Goal: Information Seeking & Learning: Learn about a topic

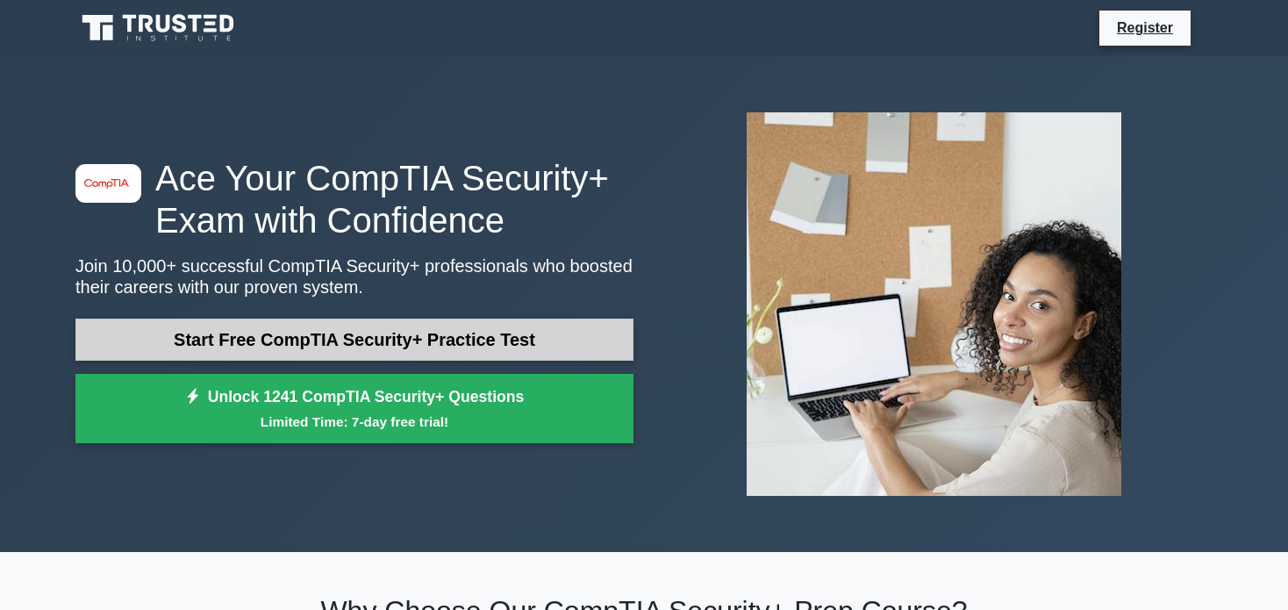
click at [448, 347] on link "Start Free CompTIA Security+ Practice Test" at bounding box center [354, 340] width 558 height 42
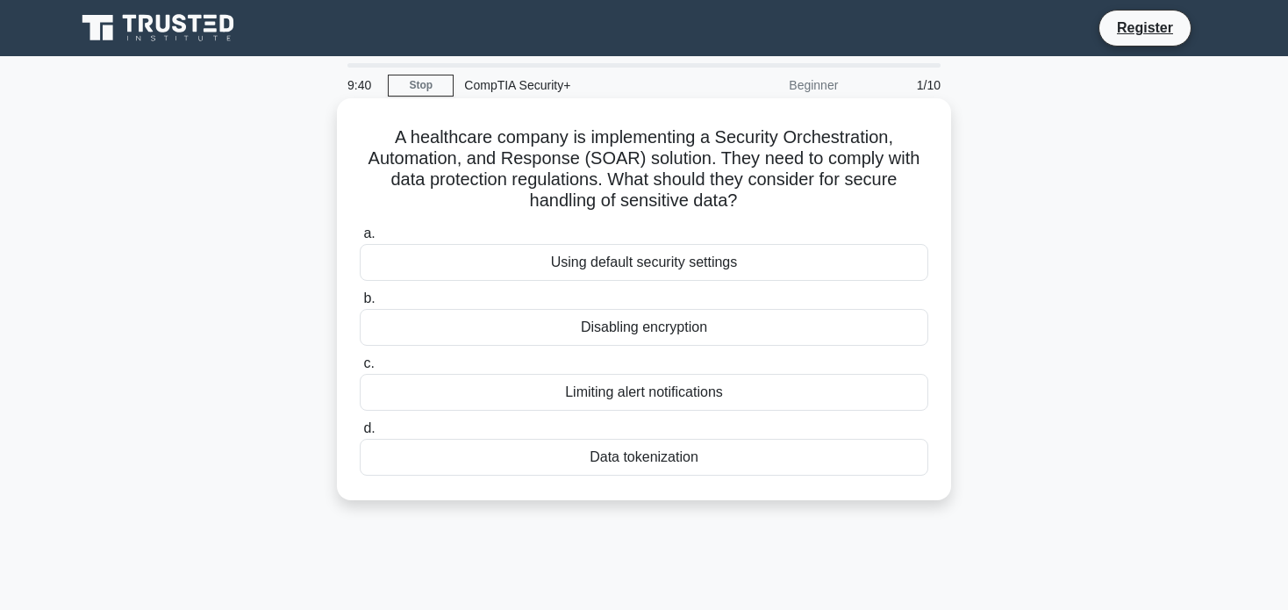
click at [669, 456] on div "Data tokenization" at bounding box center [644, 457] width 569 height 37
click at [360, 434] on input "d. Data tokenization" at bounding box center [360, 428] width 0 height 11
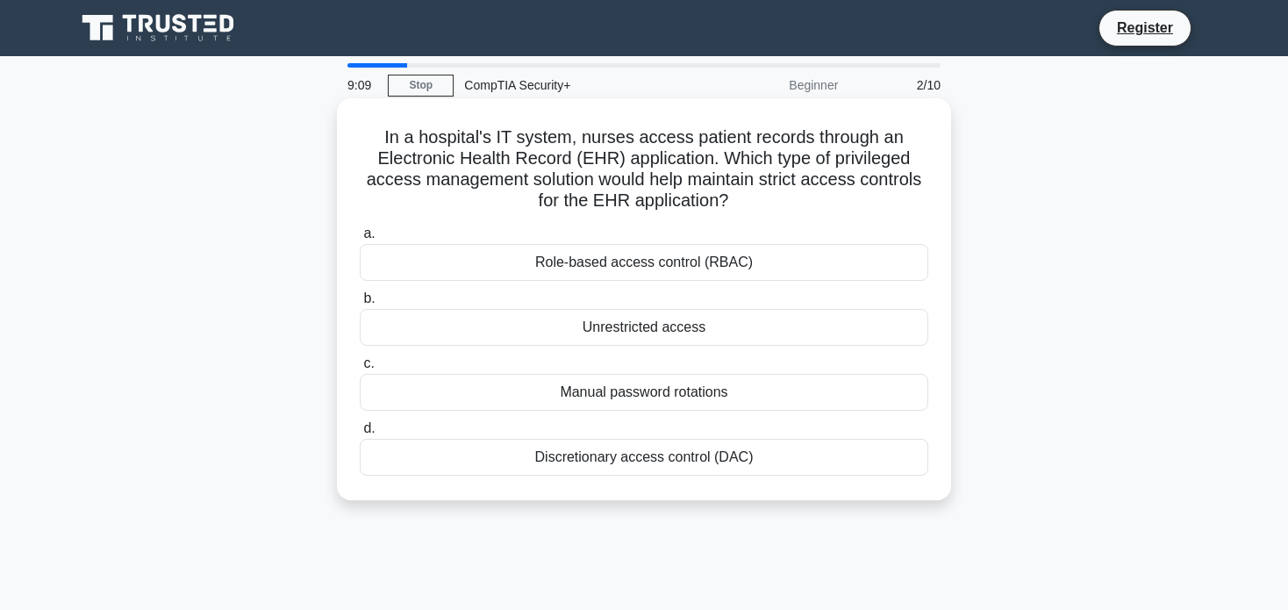
click at [667, 267] on div "Role-based access control (RBAC)" at bounding box center [644, 262] width 569 height 37
click at [360, 240] on input "a. Role-based access control (RBAC)" at bounding box center [360, 233] width 0 height 11
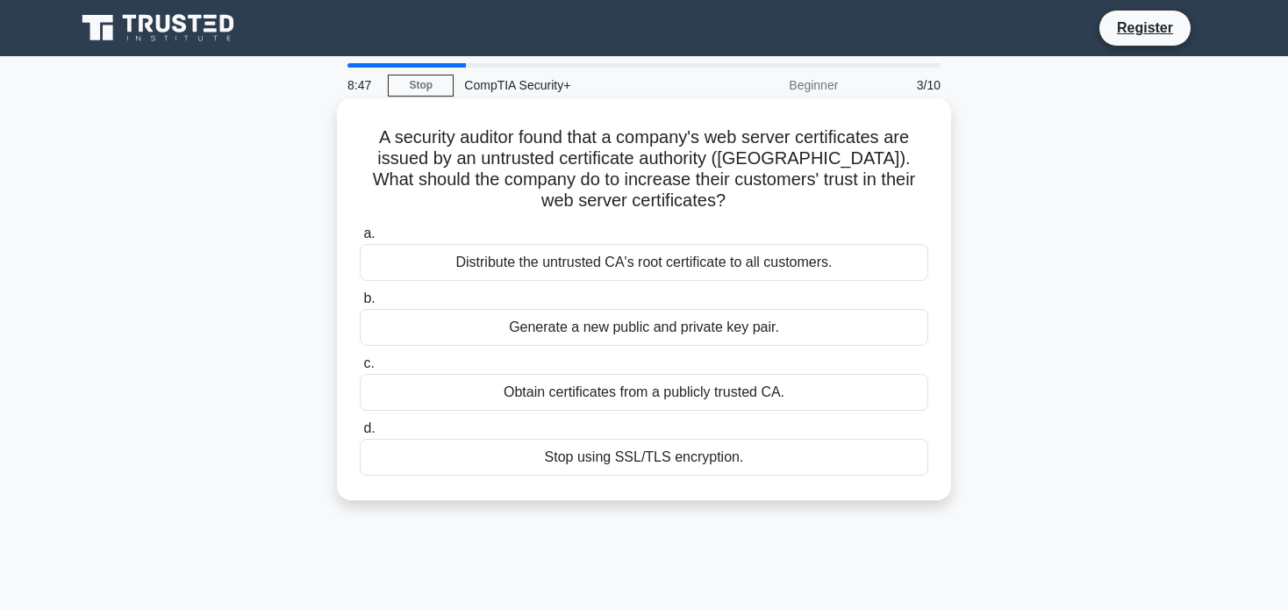
click at [797, 393] on div "Obtain certificates from a publicly trusted CA." at bounding box center [644, 392] width 569 height 37
click at [360, 369] on input "c. Obtain certificates from a publicly trusted CA." at bounding box center [360, 363] width 0 height 11
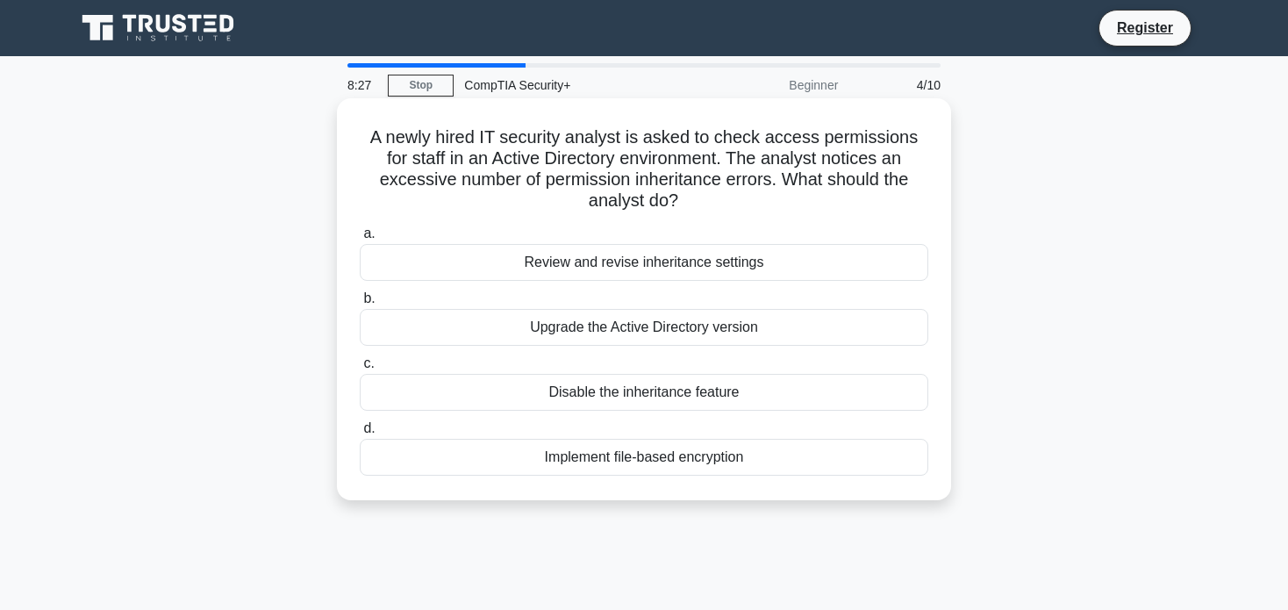
click at [753, 265] on div "Review and revise inheritance settings" at bounding box center [644, 262] width 569 height 37
click at [360, 240] on input "a. Review and revise inheritance settings" at bounding box center [360, 233] width 0 height 11
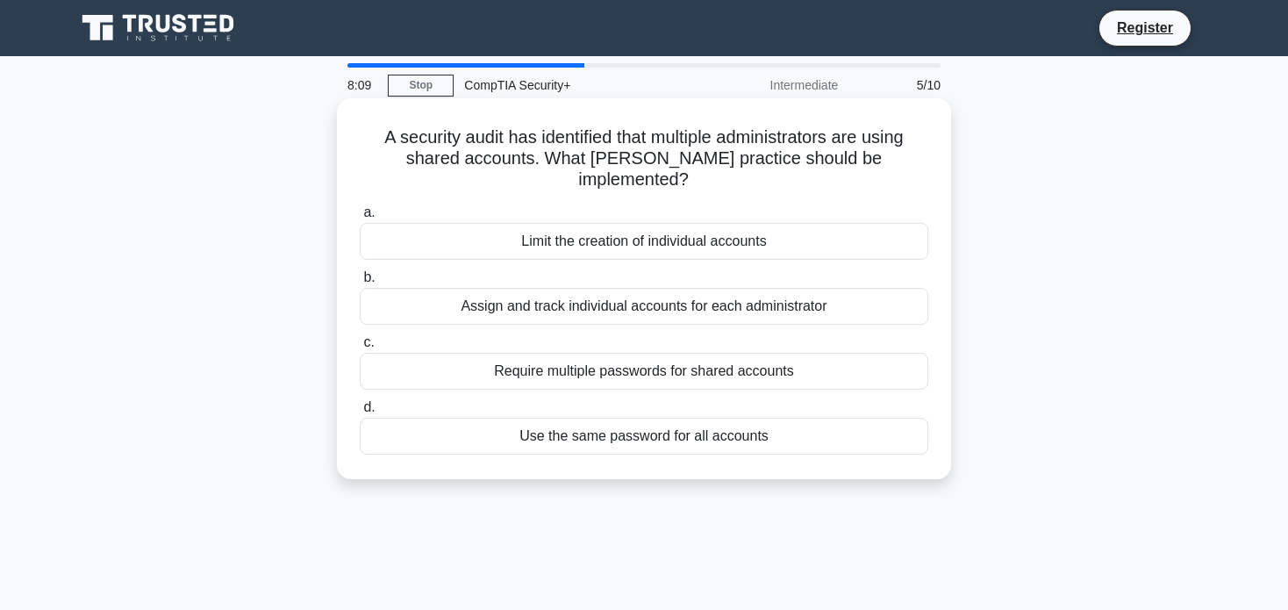
click at [845, 288] on div "Assign and track individual accounts for each administrator" at bounding box center [644, 306] width 569 height 37
click at [360, 279] on input "b. Assign and track individual accounts for each administrator" at bounding box center [360, 277] width 0 height 11
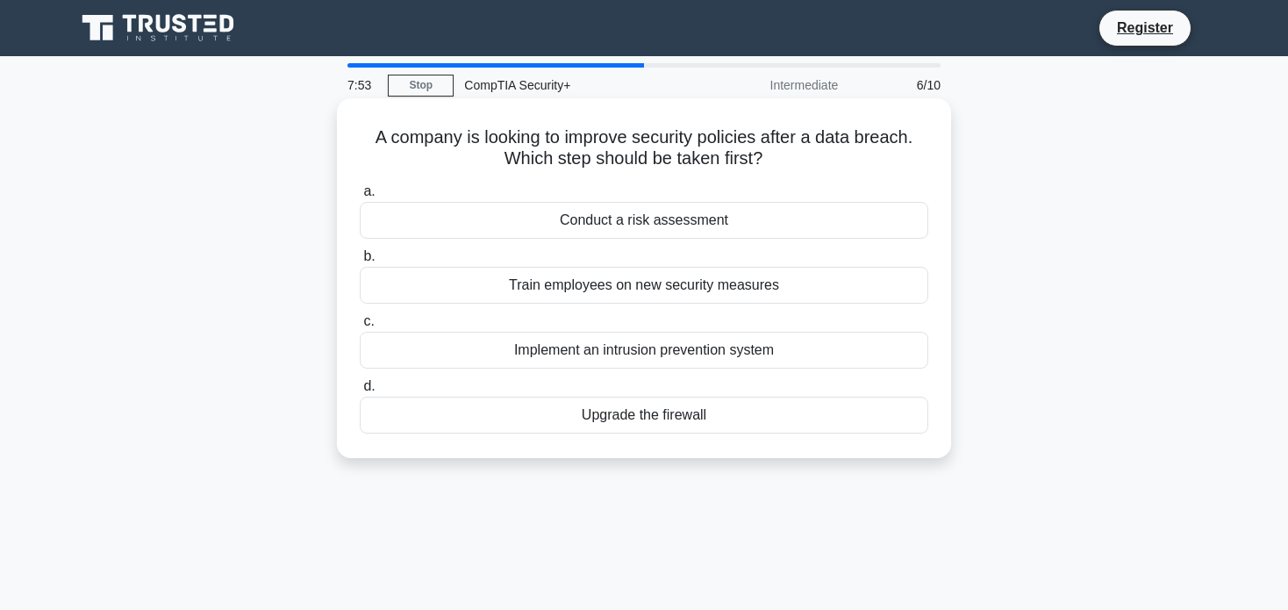
click at [778, 226] on div "Conduct a risk assessment" at bounding box center [644, 220] width 569 height 37
click at [360, 197] on input "a. Conduct a risk assessment" at bounding box center [360, 191] width 0 height 11
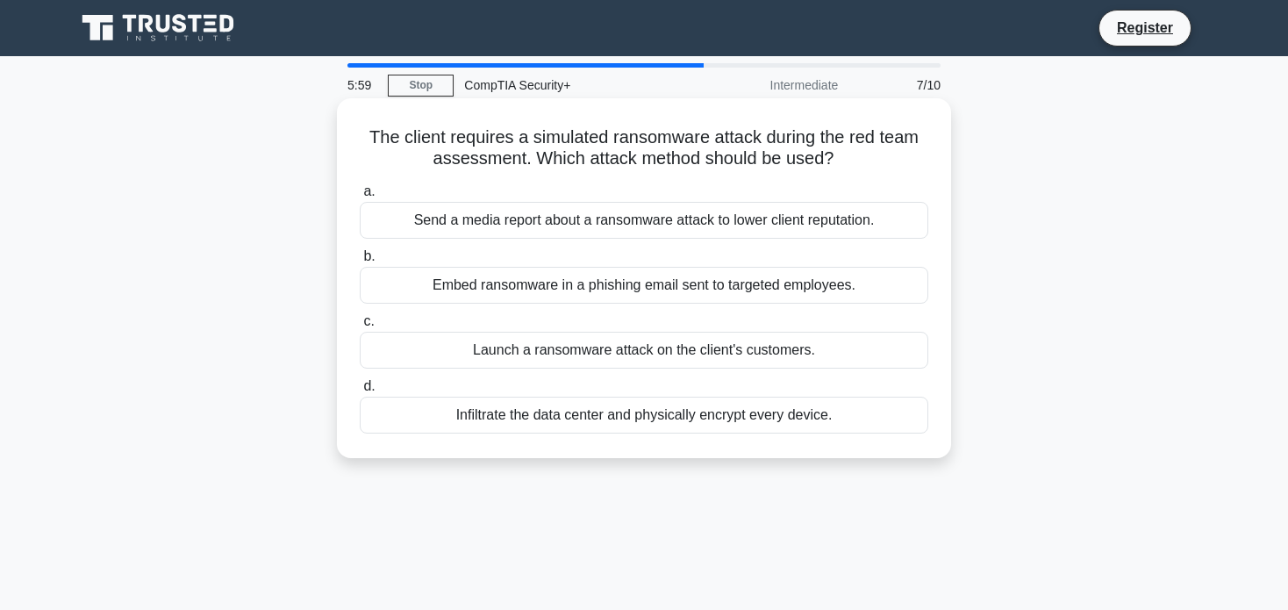
click at [702, 282] on div "Embed ransomware in a phishing email sent to targeted employees." at bounding box center [644, 285] width 569 height 37
click at [360, 262] on input "b. Embed ransomware in a phishing email sent to targeted employees." at bounding box center [360, 256] width 0 height 11
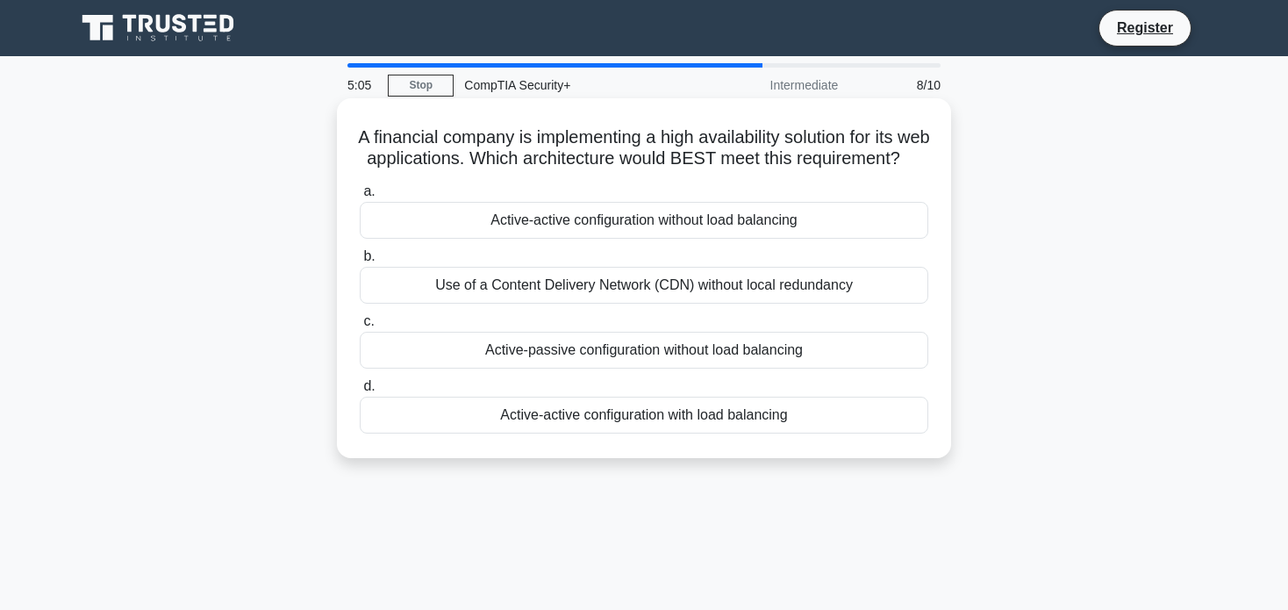
click at [723, 433] on div "Active-active configuration with load balancing" at bounding box center [644, 415] width 569 height 37
click at [360, 392] on input "d. Active-active configuration with load balancing" at bounding box center [360, 386] width 0 height 11
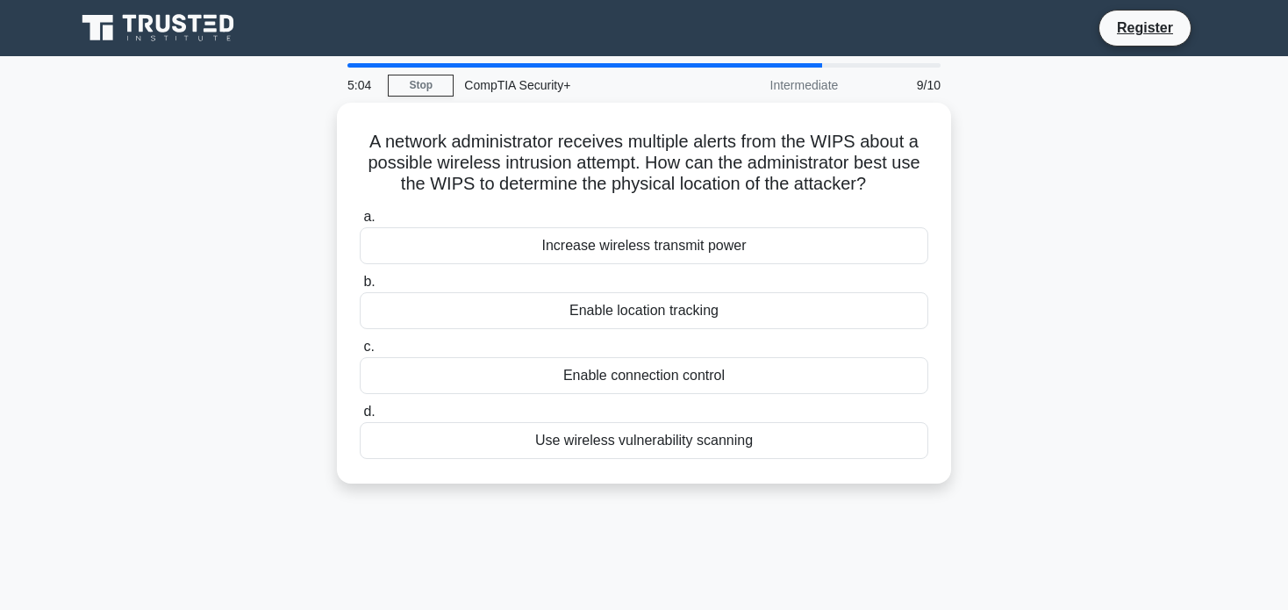
drag, startPoint x: 1121, startPoint y: 446, endPoint x: 1108, endPoint y: 449, distance: 13.6
click at [1121, 445] on div "A network administrator receives multiple alerts from the WIPS about a possible…" at bounding box center [644, 304] width 1158 height 402
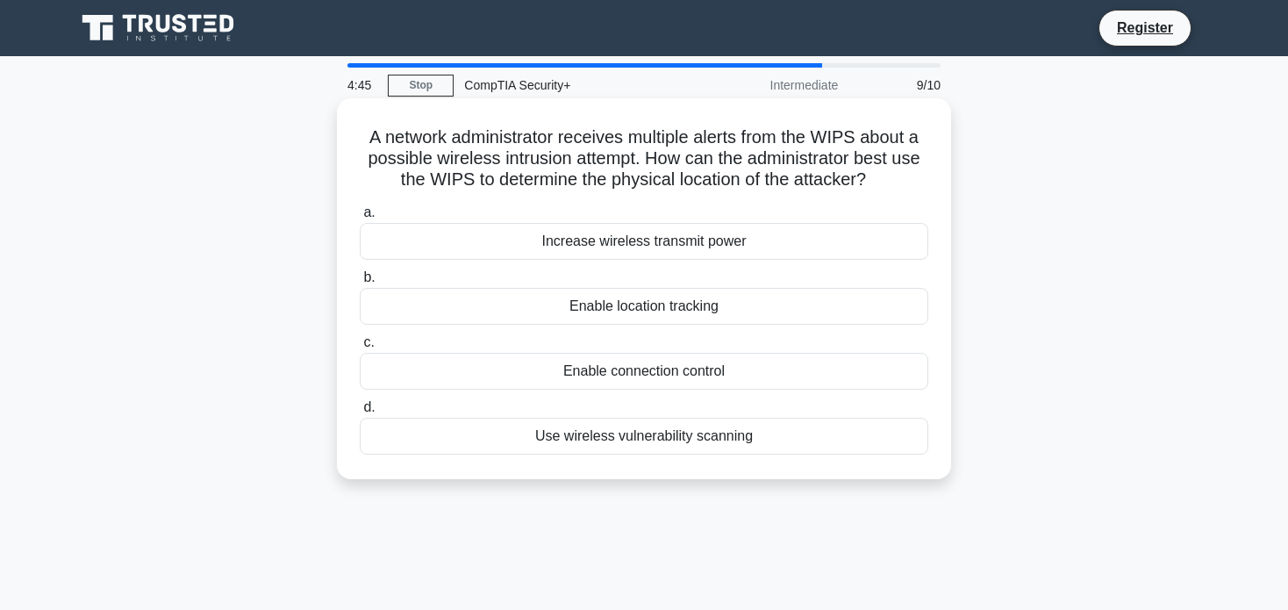
click at [806, 309] on div "Enable location tracking" at bounding box center [644, 306] width 569 height 37
click at [360, 283] on input "b. Enable location tracking" at bounding box center [360, 277] width 0 height 11
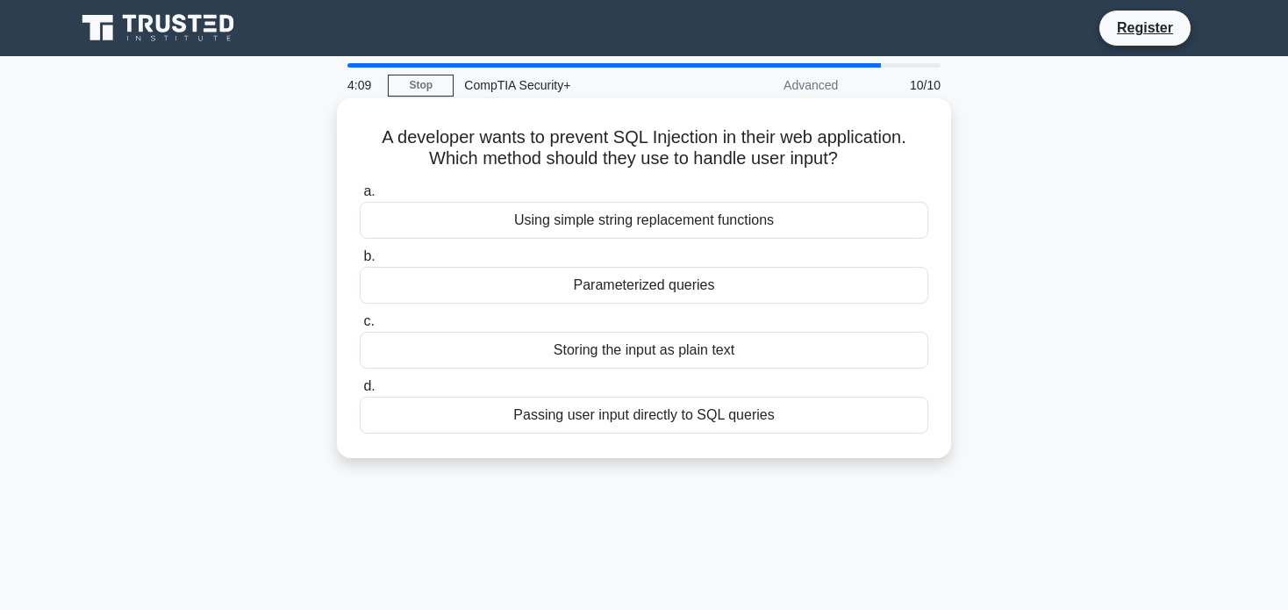
click at [651, 285] on div "Parameterized queries" at bounding box center [644, 285] width 569 height 37
click at [360, 262] on input "b. Parameterized queries" at bounding box center [360, 256] width 0 height 11
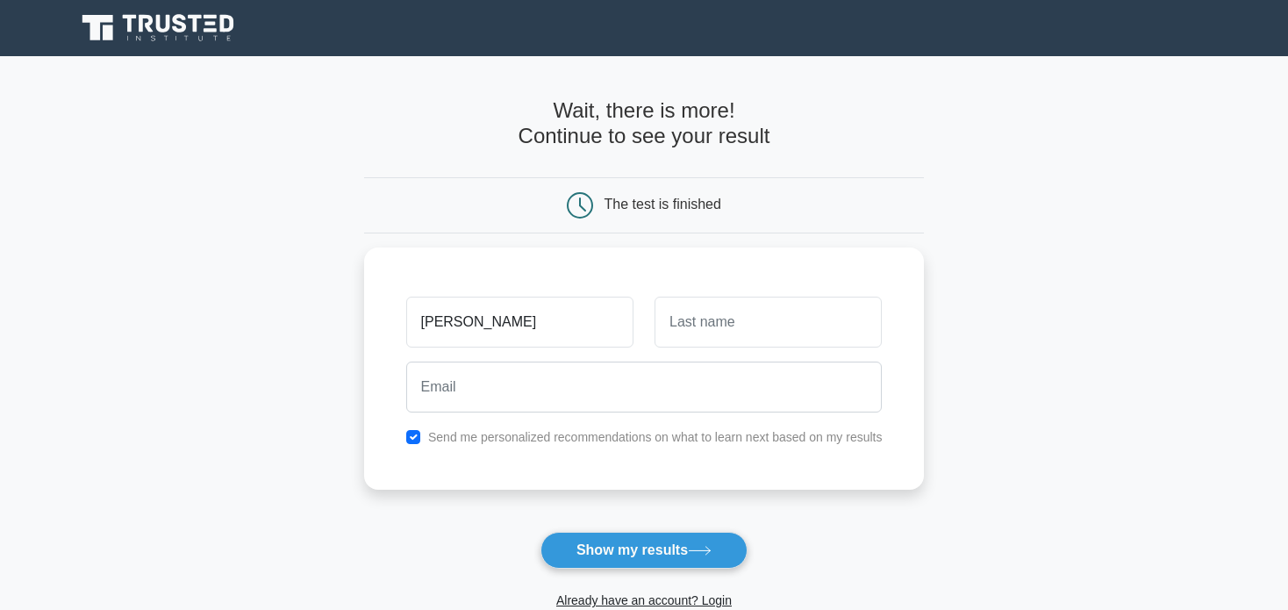
type input "[PERSON_NAME]"
type input "Mosley"
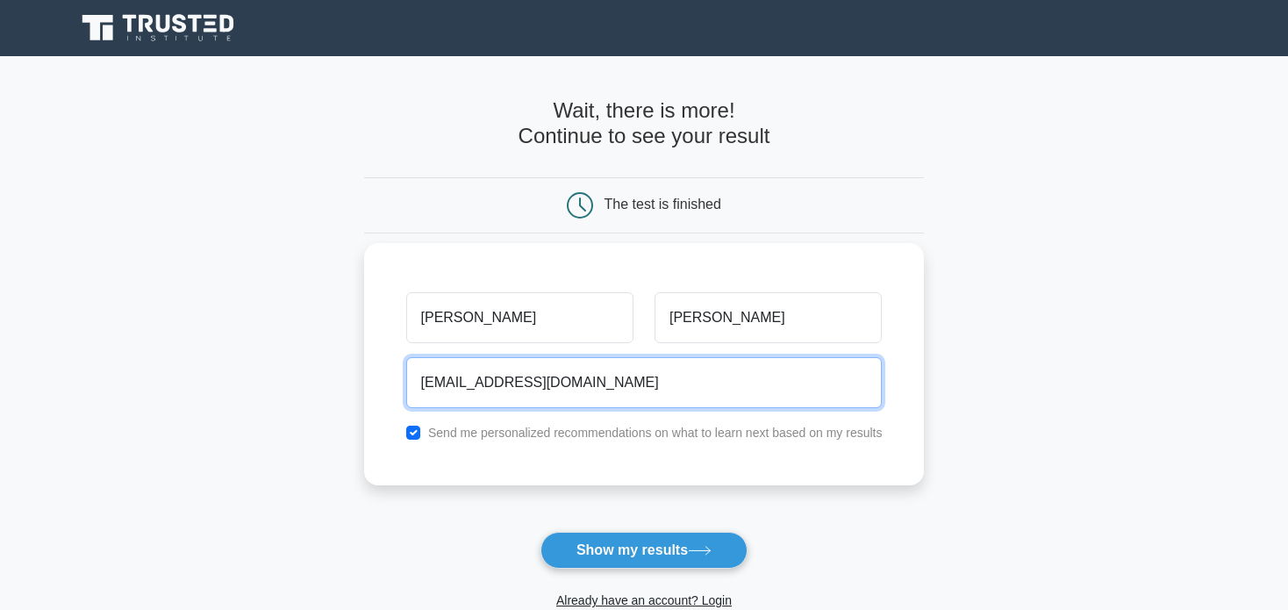
type input "mosley99@icloud.com"
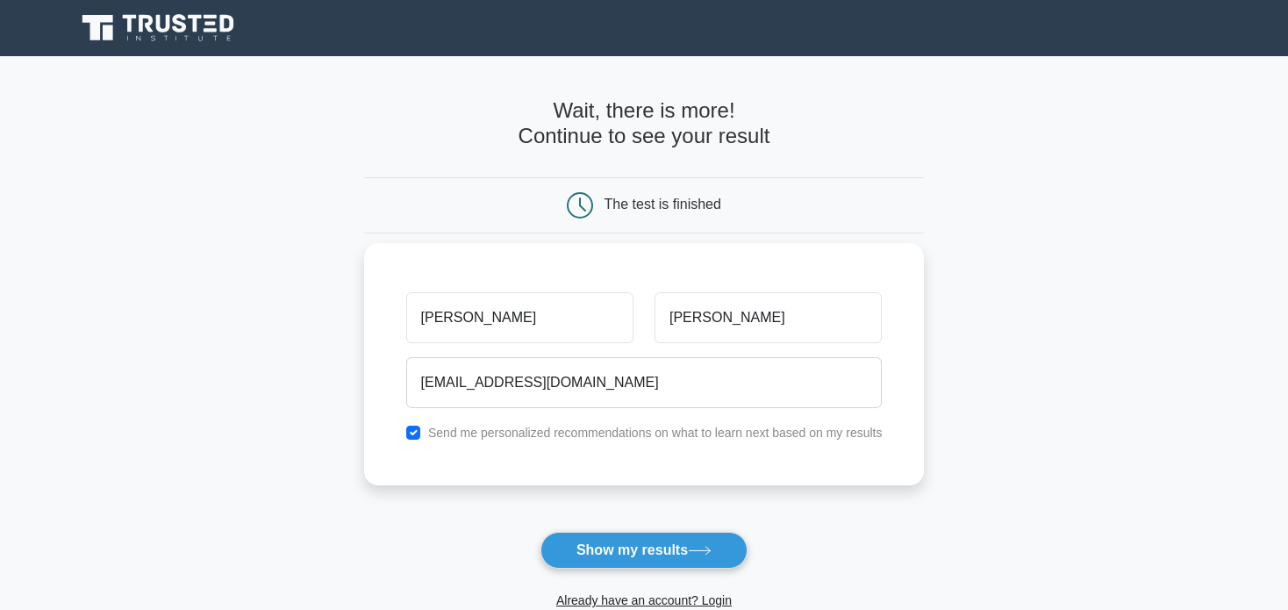
click at [671, 440] on div "Send me personalized recommendations on what to learn next based on my results" at bounding box center [645, 432] width 498 height 21
click at [405, 436] on div "Send me personalized recommendations on what to learn next based on my results" at bounding box center [645, 432] width 498 height 21
click at [414, 432] on input "checkbox" at bounding box center [413, 433] width 14 height 14
checkbox input "false"
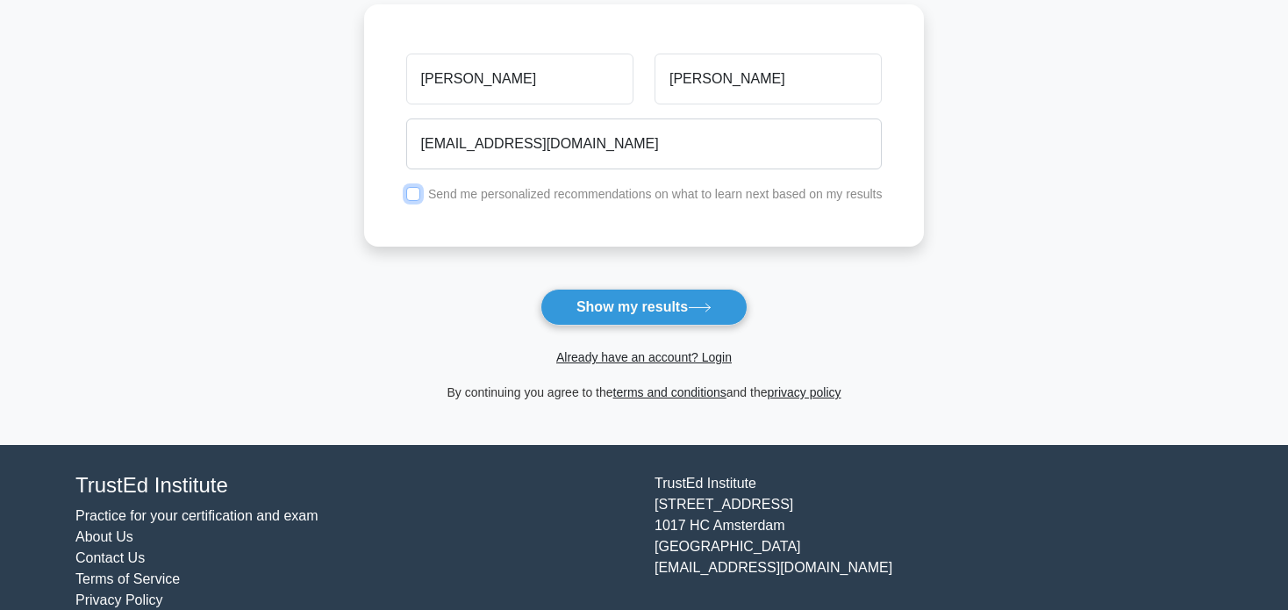
scroll to position [263, 0]
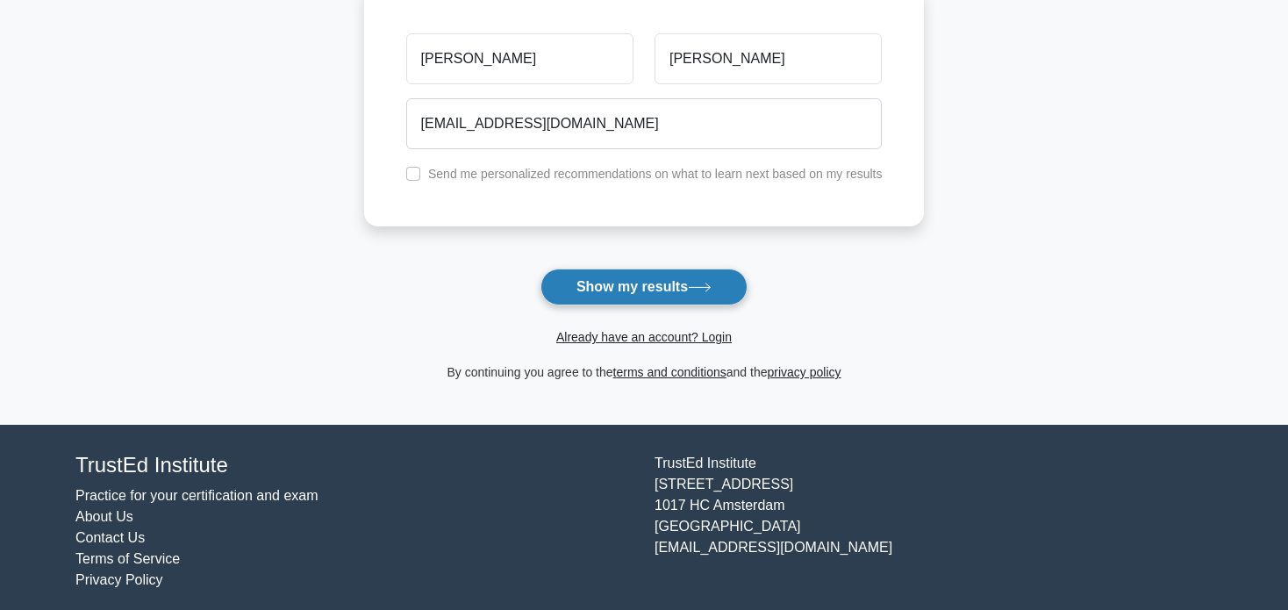
click at [691, 284] on button "Show my results" at bounding box center [644, 287] width 207 height 37
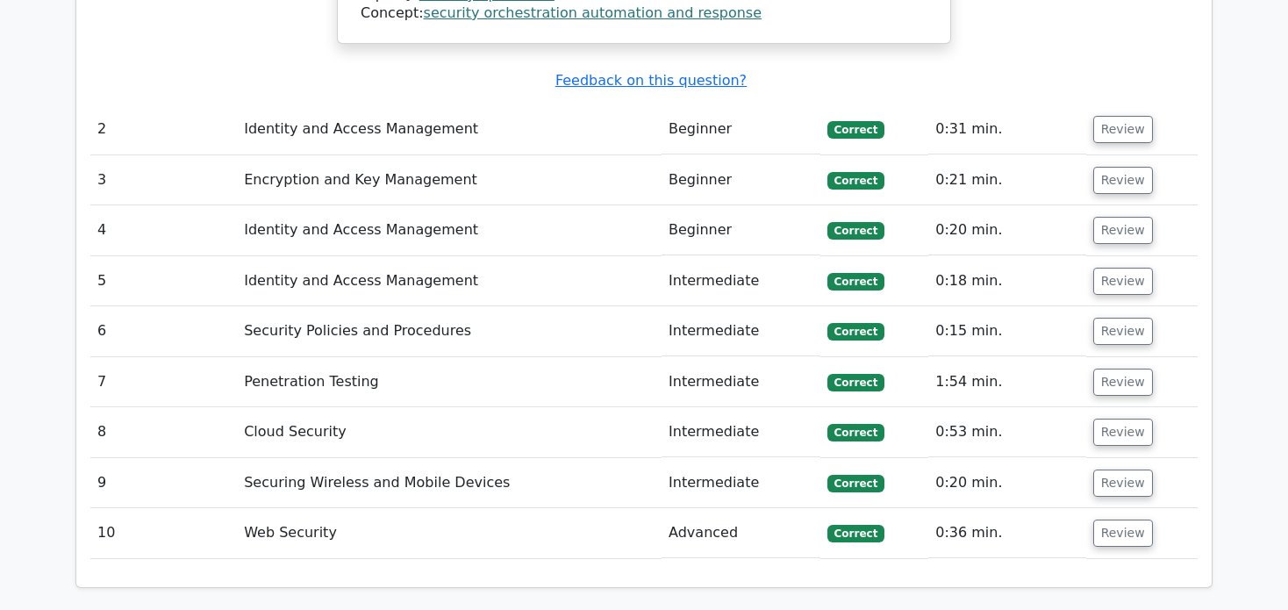
scroll to position [2106, 0]
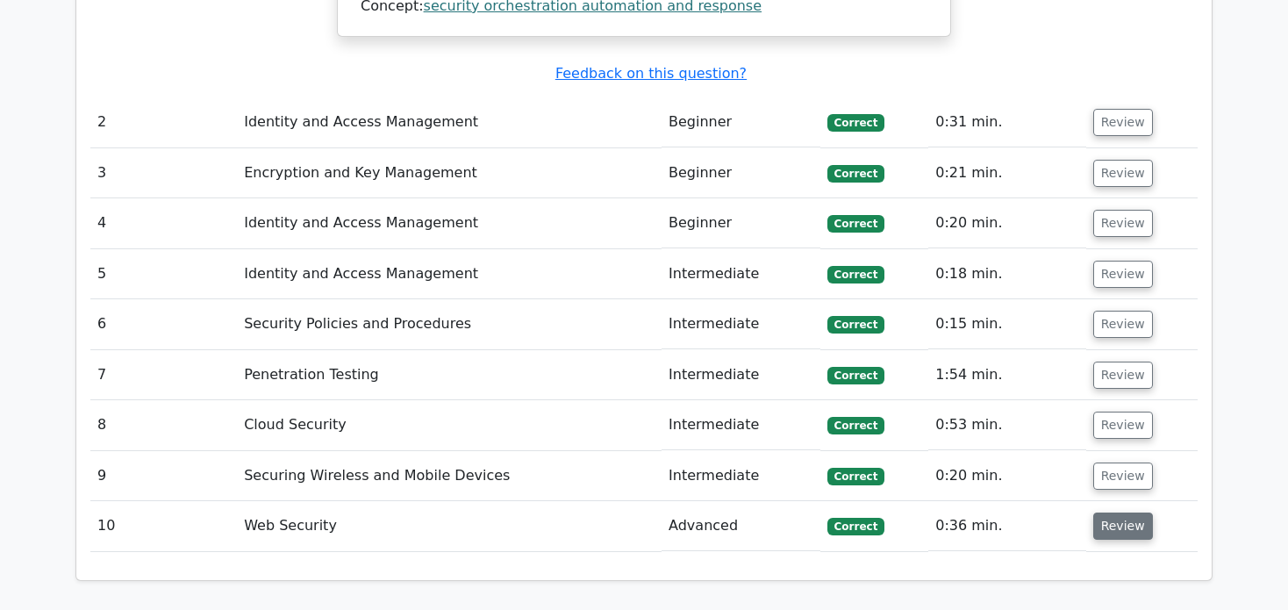
click at [1119, 512] on button "Review" at bounding box center [1123, 525] width 60 height 27
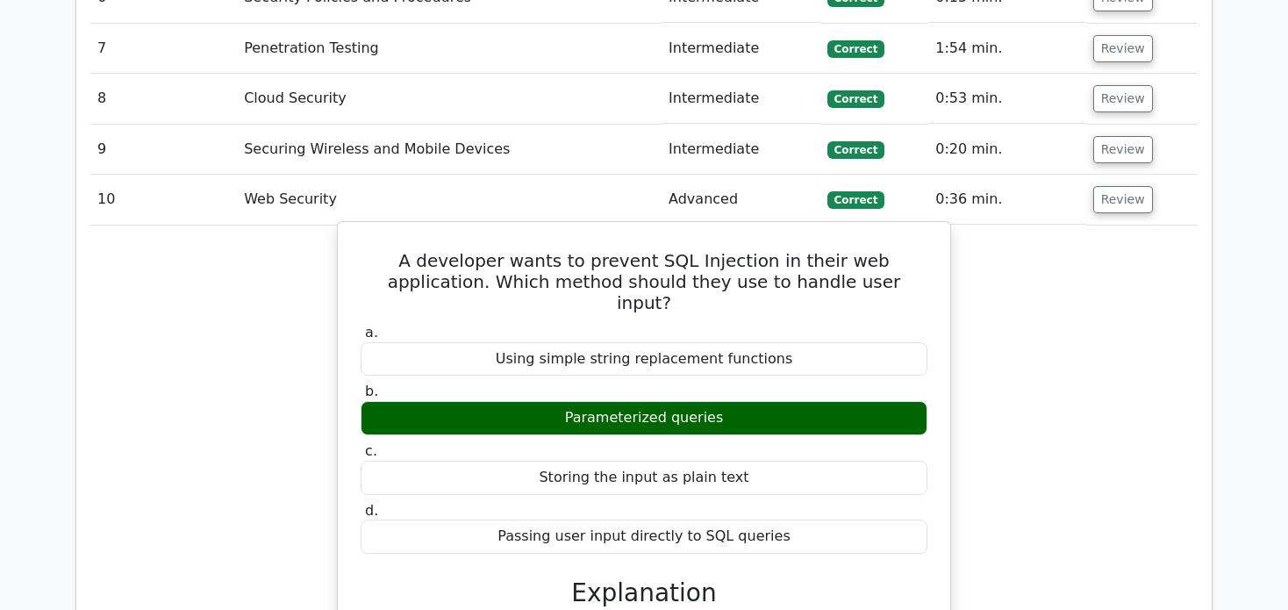
scroll to position [2369, 0]
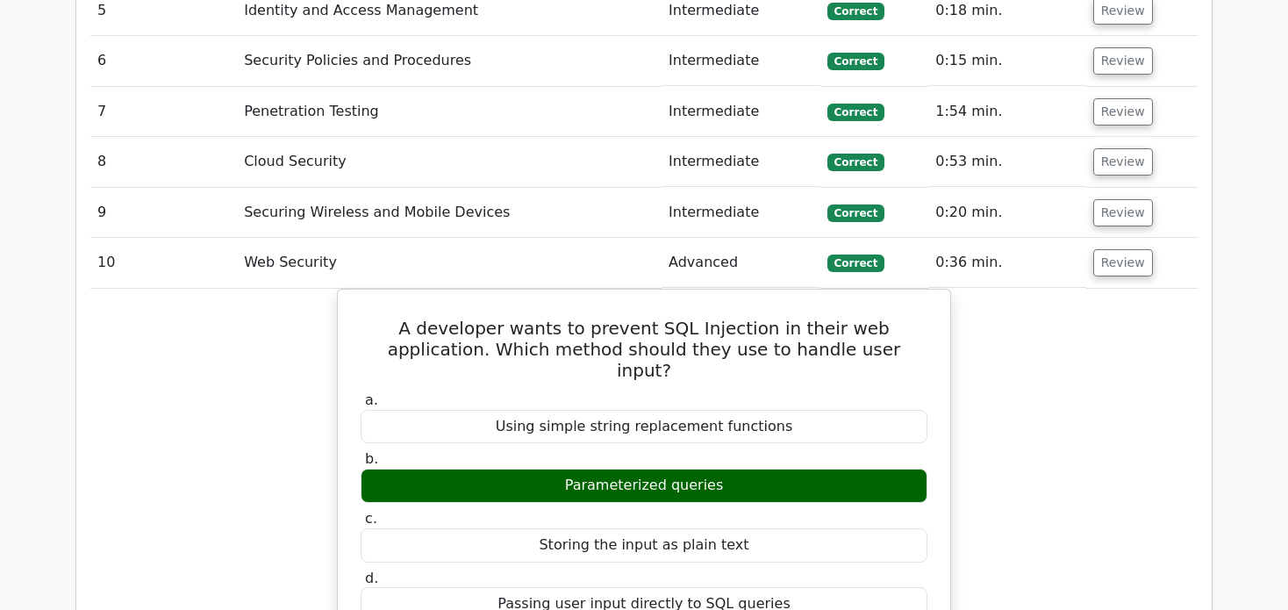
click at [1093, 249] on button "Review" at bounding box center [1123, 262] width 60 height 27
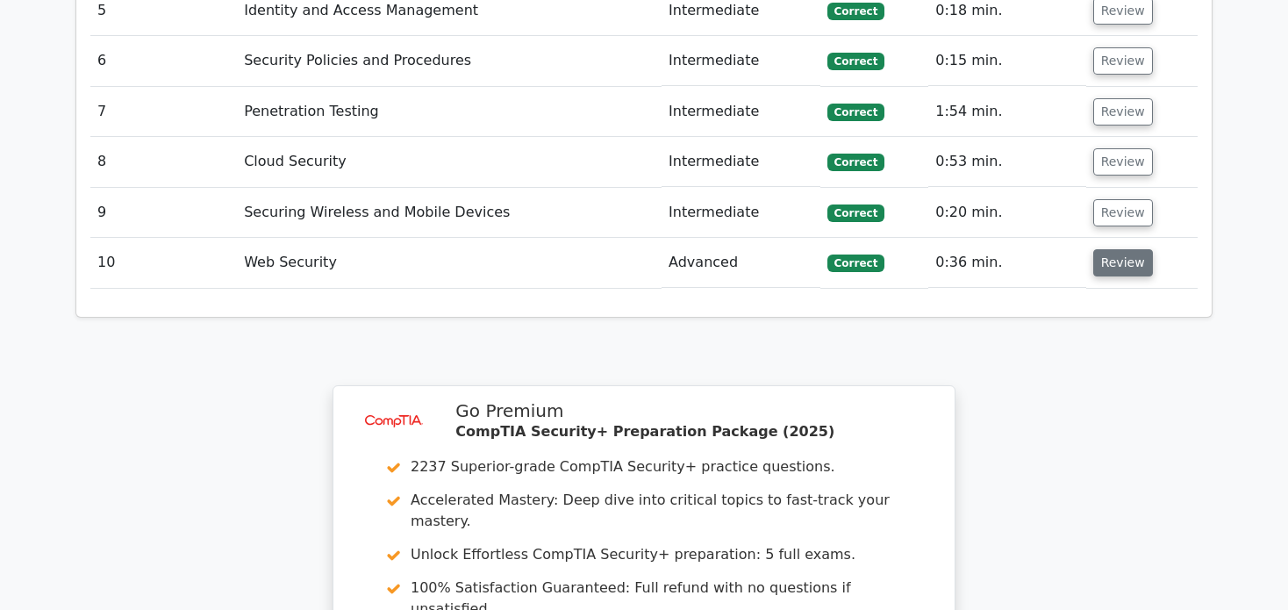
click at [1123, 249] on button "Review" at bounding box center [1123, 262] width 60 height 27
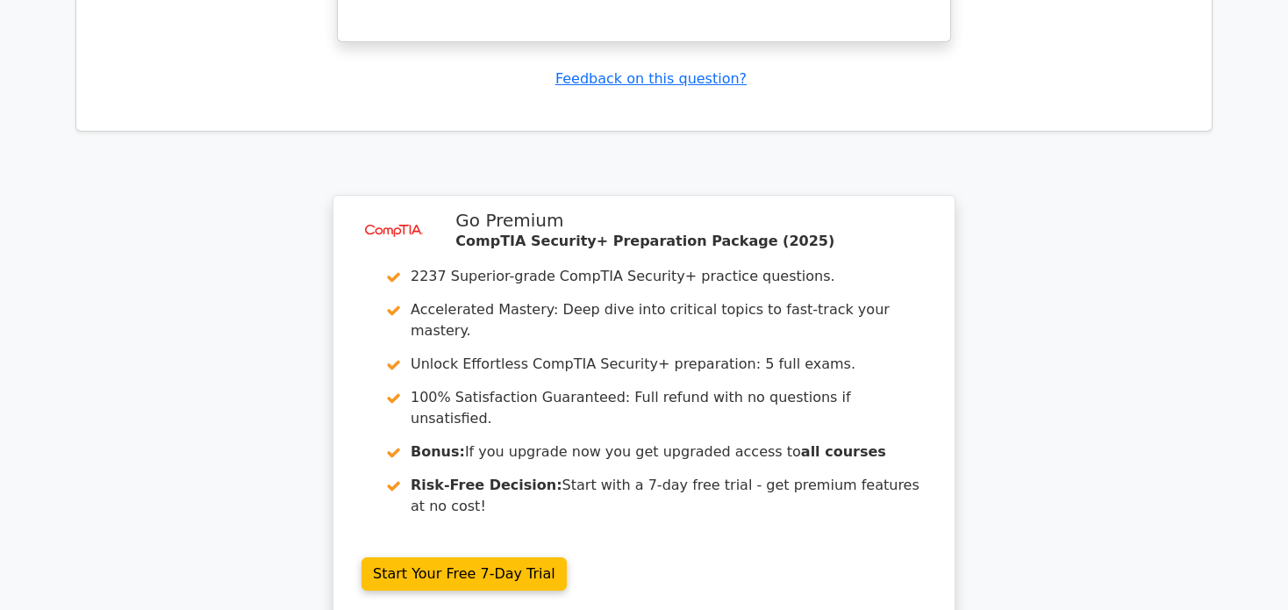
scroll to position [3482, 0]
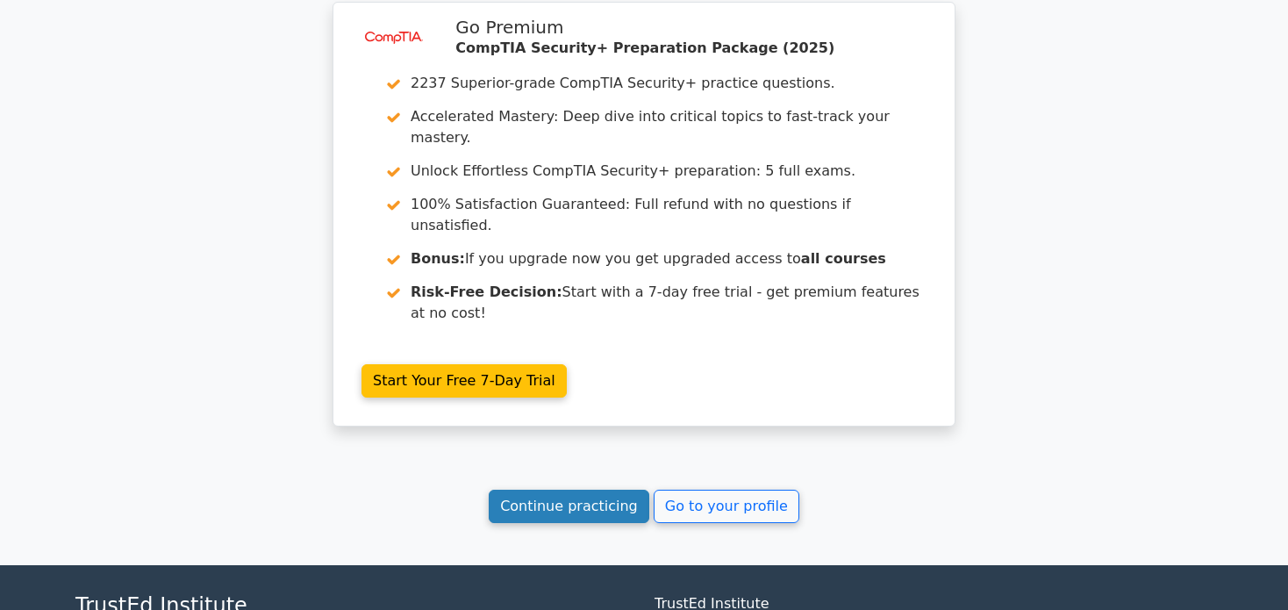
click at [583, 490] on link "Continue practicing" at bounding box center [569, 506] width 161 height 33
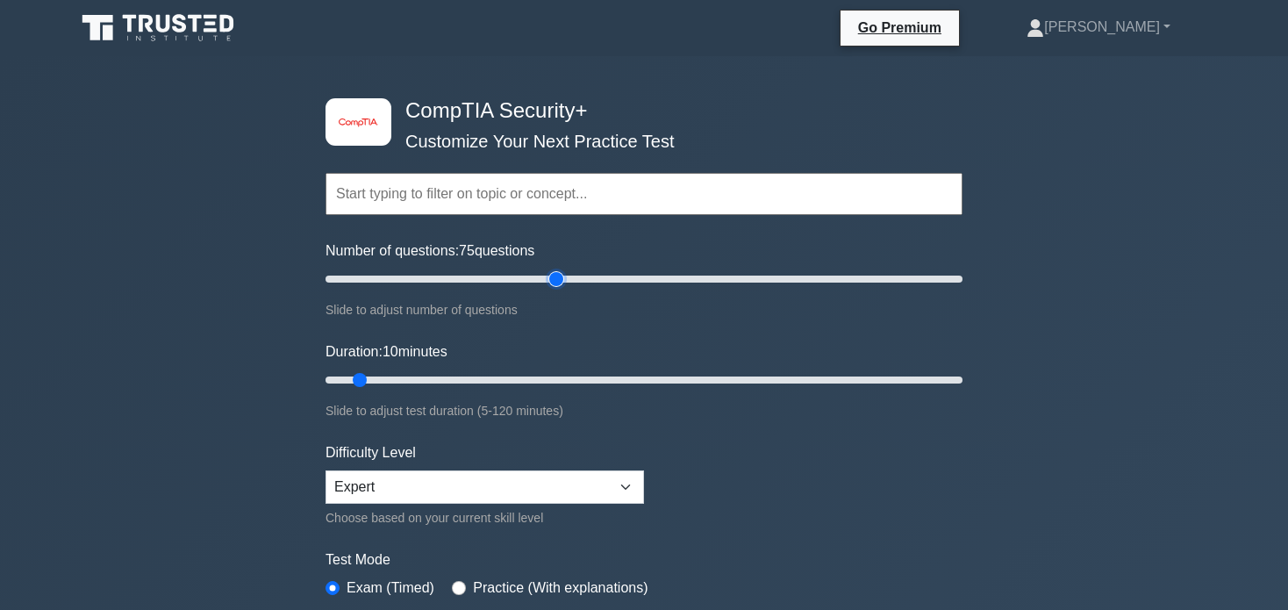
drag, startPoint x: 366, startPoint y: 276, endPoint x: 555, endPoint y: 293, distance: 189.5
type input "75"
click at [555, 290] on input "Number of questions: 75 questions" at bounding box center [644, 279] width 637 height 21
drag, startPoint x: 362, startPoint y: 381, endPoint x: 794, endPoint y: 390, distance: 431.8
type input "90"
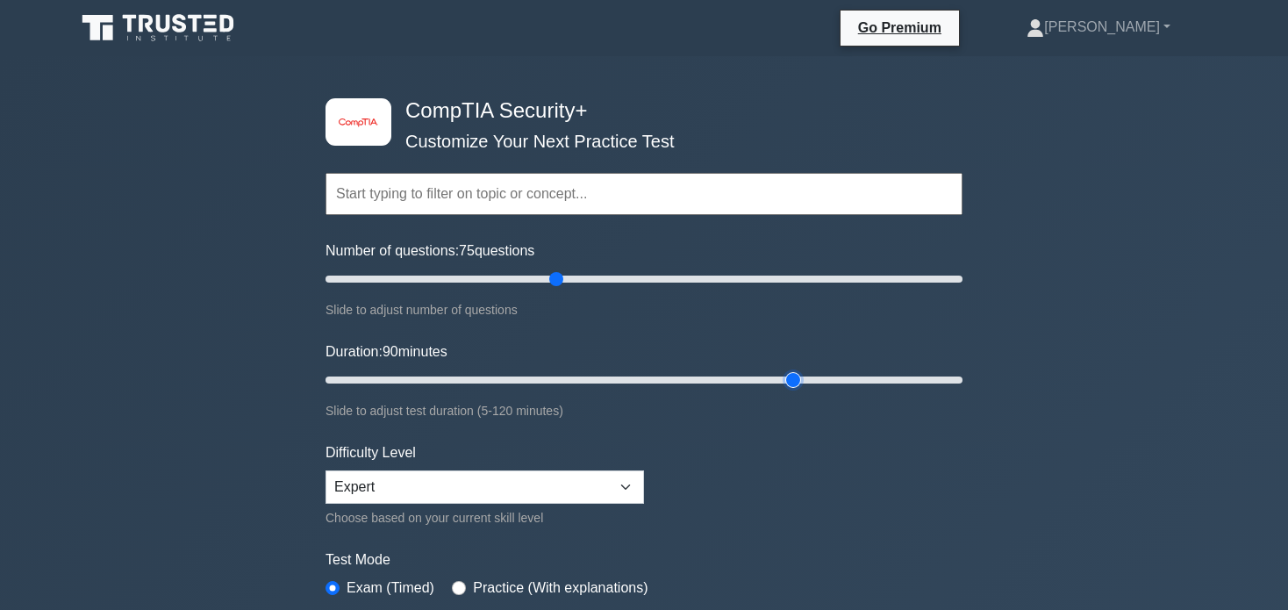
click at [794, 390] on input "Duration: 90 minutes" at bounding box center [644, 379] width 637 height 21
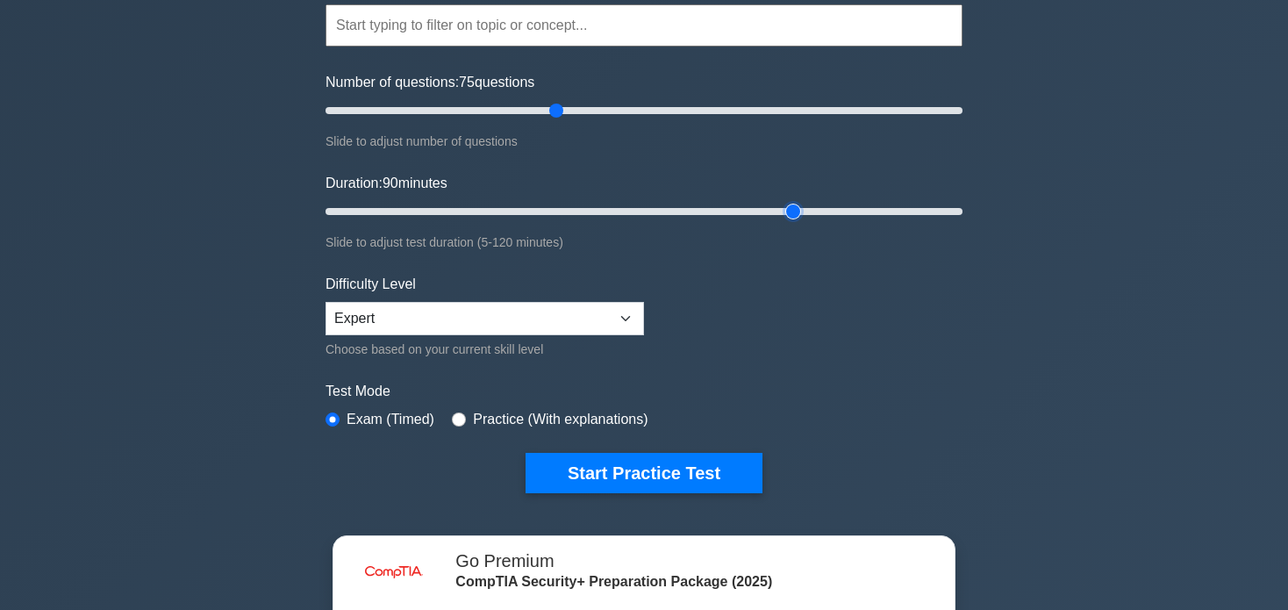
scroll to position [175, 0]
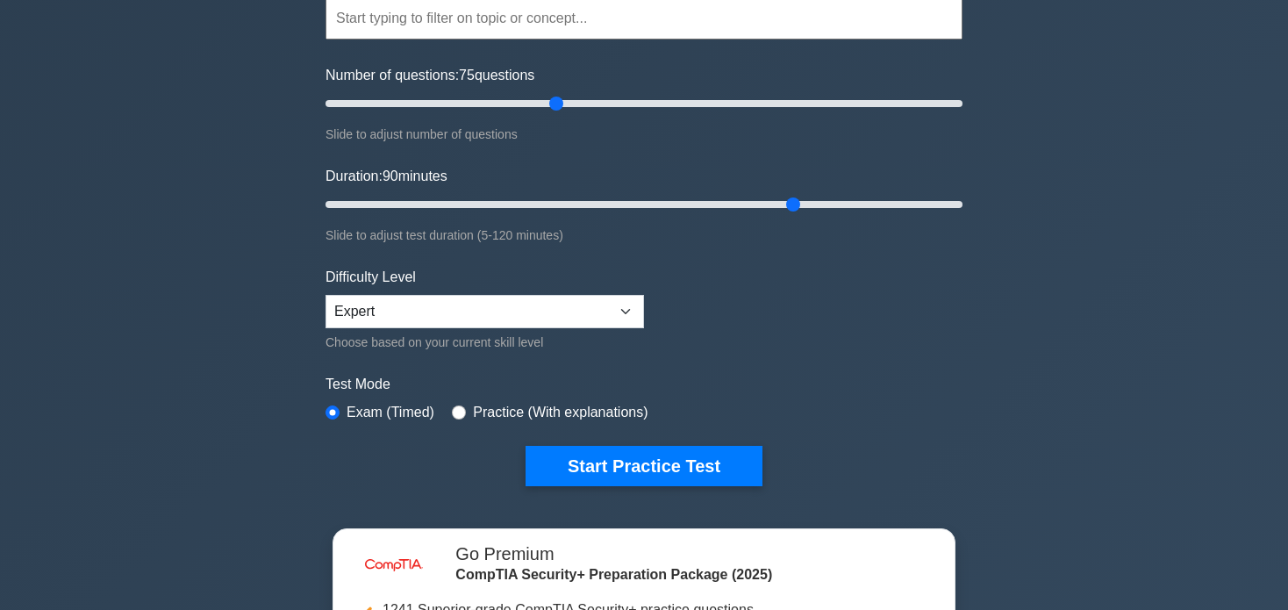
click at [580, 326] on div "Difficulty Level Beginner Intermediate Expert Choose based on your current skil…" at bounding box center [485, 310] width 319 height 86
click at [586, 311] on select "Beginner Intermediate Expert" at bounding box center [485, 311] width 319 height 33
click at [326, 295] on select "Beginner Intermediate Expert" at bounding box center [485, 311] width 319 height 33
click at [540, 307] on select "Beginner Intermediate Expert" at bounding box center [485, 311] width 319 height 33
select select "expert"
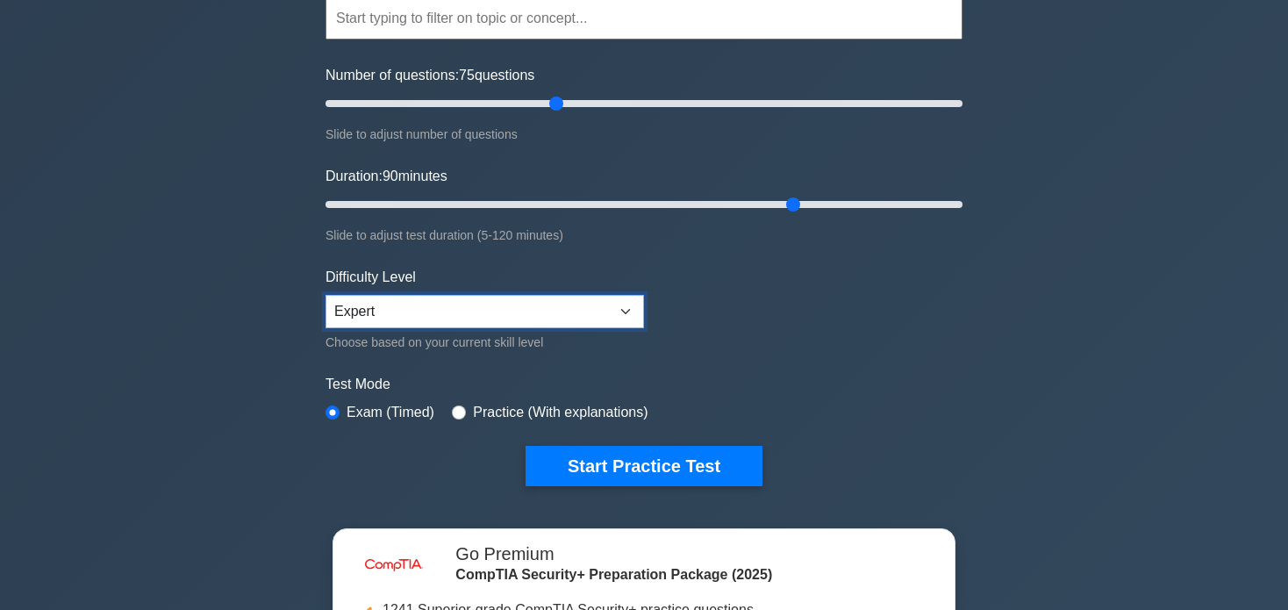
click at [326, 295] on select "Beginner Intermediate Expert" at bounding box center [485, 311] width 319 height 33
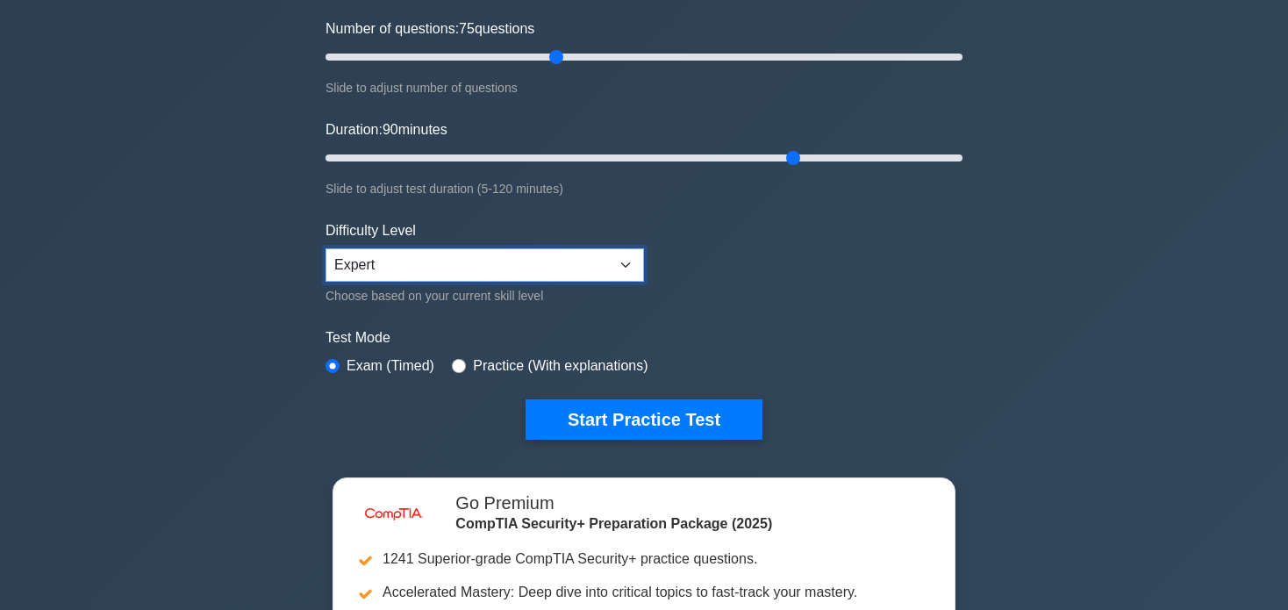
scroll to position [439, 0]
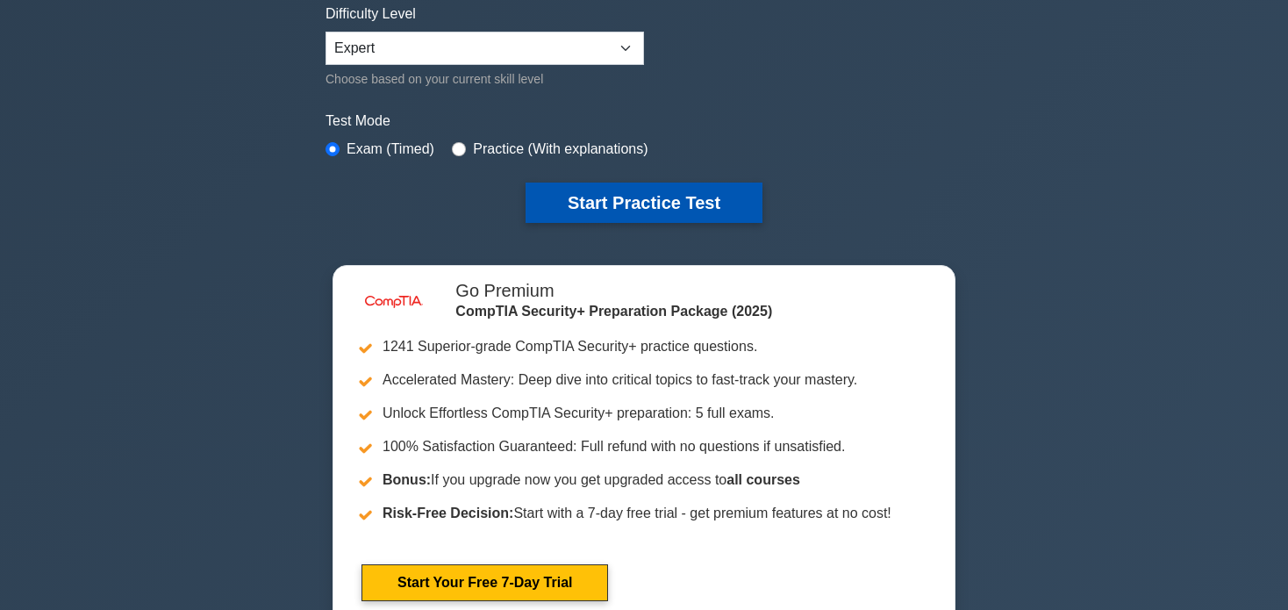
click at [582, 202] on button "Start Practice Test" at bounding box center [644, 203] width 237 height 40
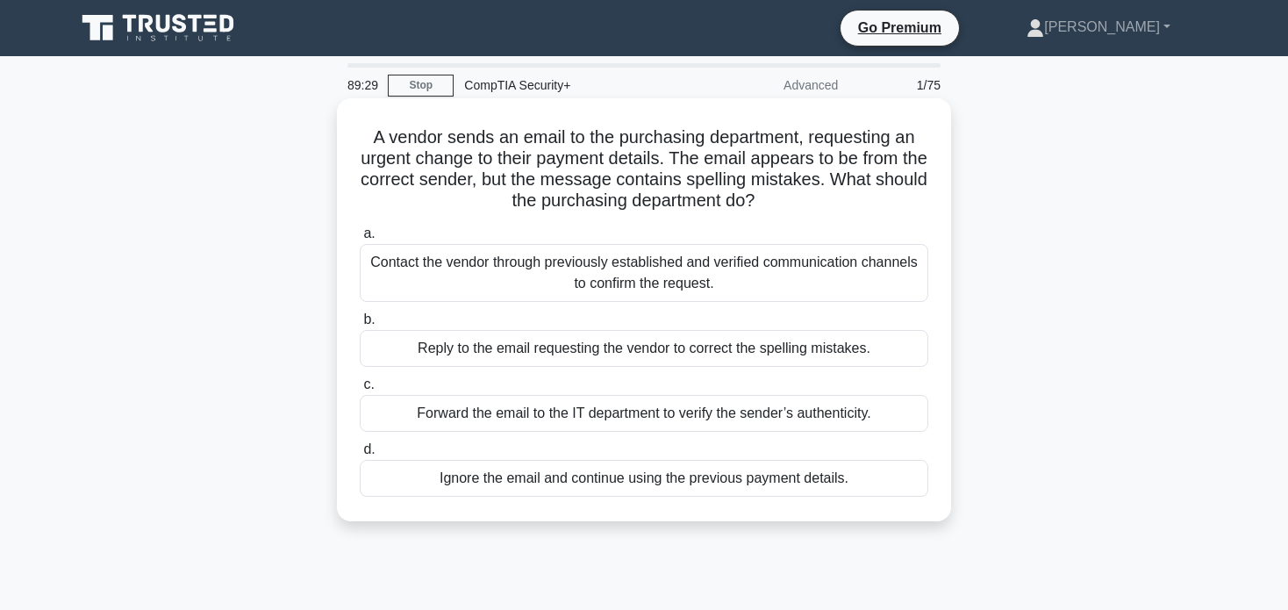
click at [834, 280] on div "Contact the vendor through previously established and verified communication ch…" at bounding box center [644, 273] width 569 height 58
click at [360, 240] on input "a. Contact the vendor through previously established and verified communication…" at bounding box center [360, 233] width 0 height 11
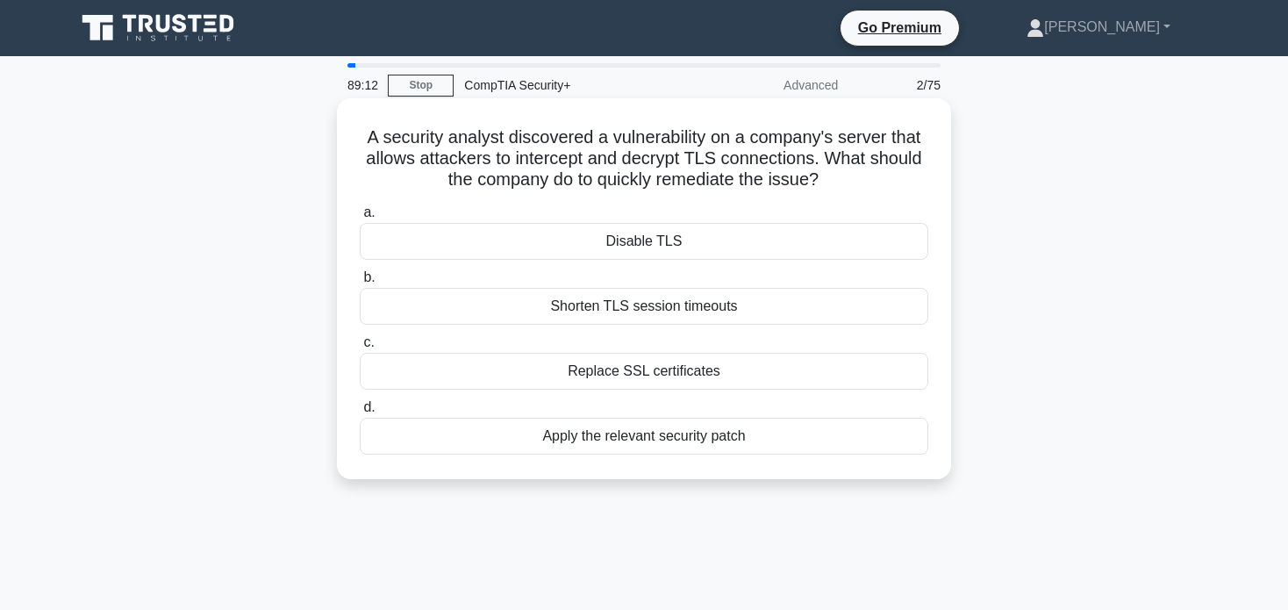
click at [733, 441] on div "Apply the relevant security patch" at bounding box center [644, 436] width 569 height 37
click at [360, 413] on input "d. Apply the relevant security patch" at bounding box center [360, 407] width 0 height 11
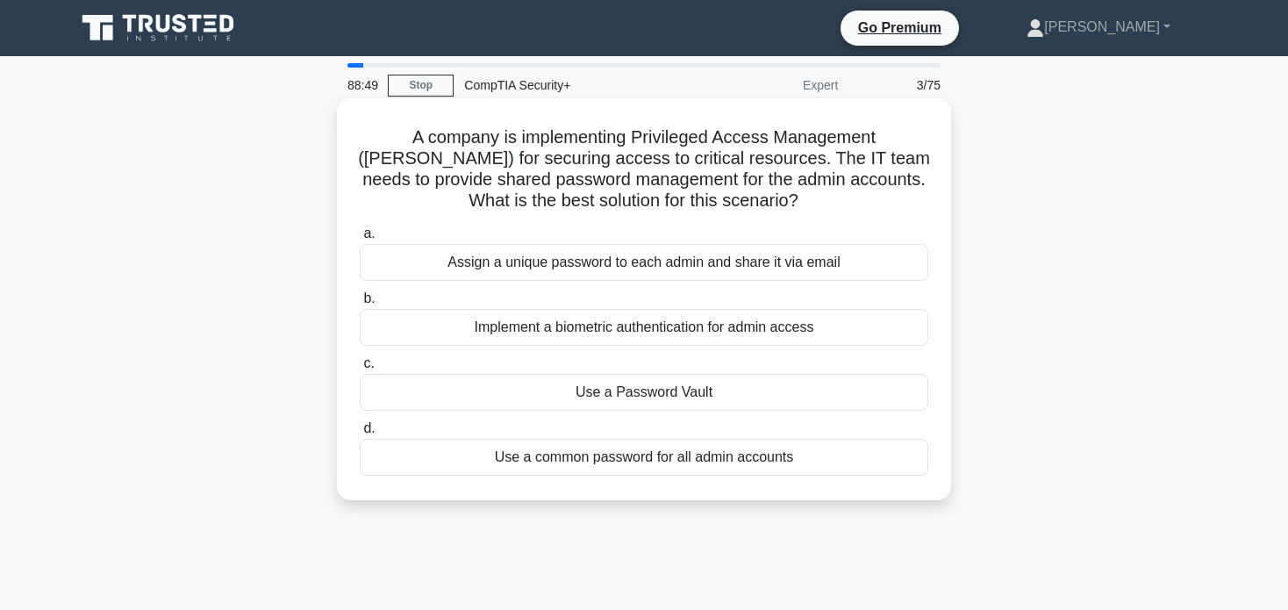
click at [827, 270] on div "Assign a unique password to each admin and share it via email" at bounding box center [644, 262] width 569 height 37
click at [360, 240] on input "a. Assign a unique password to each admin and share it via email" at bounding box center [360, 233] width 0 height 11
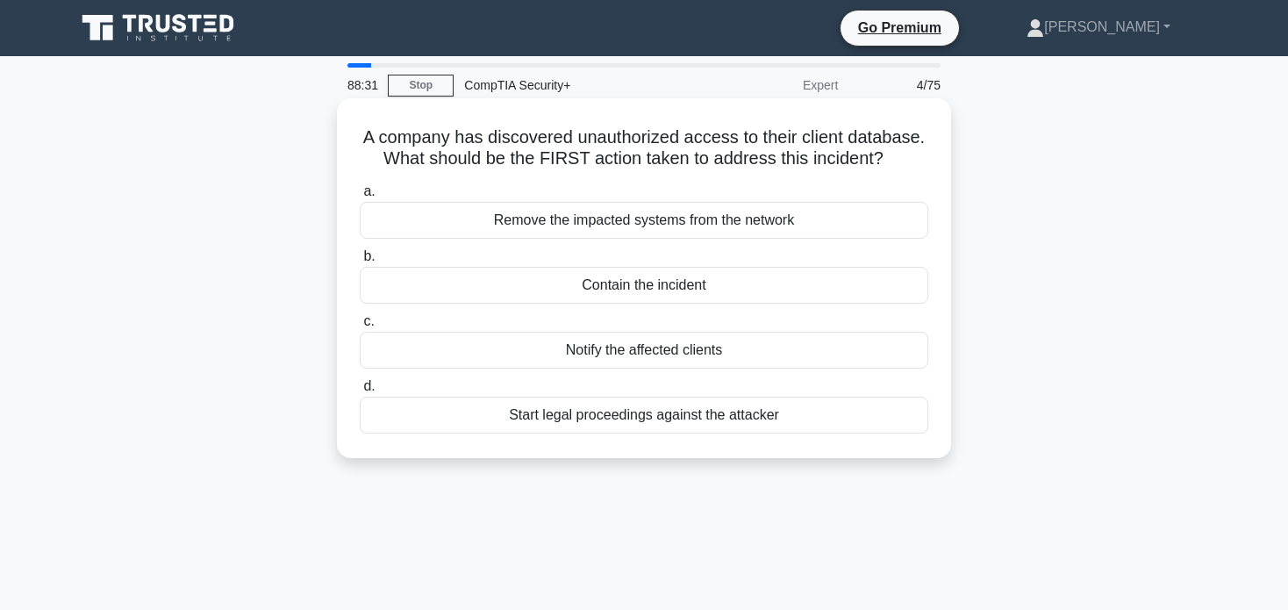
click at [684, 290] on div "Contain the incident" at bounding box center [644, 285] width 569 height 37
click at [360, 262] on input "b. Contain the incident" at bounding box center [360, 256] width 0 height 11
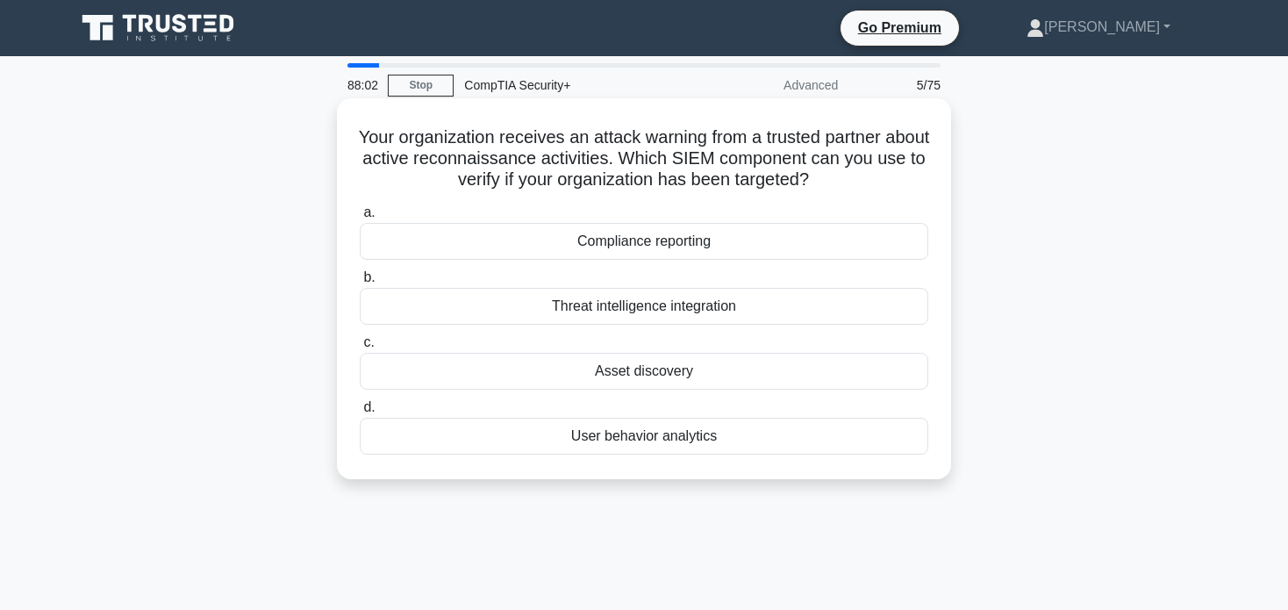
click at [750, 314] on div "Threat intelligence integration" at bounding box center [644, 306] width 569 height 37
click at [360, 283] on input "b. Threat intelligence integration" at bounding box center [360, 277] width 0 height 11
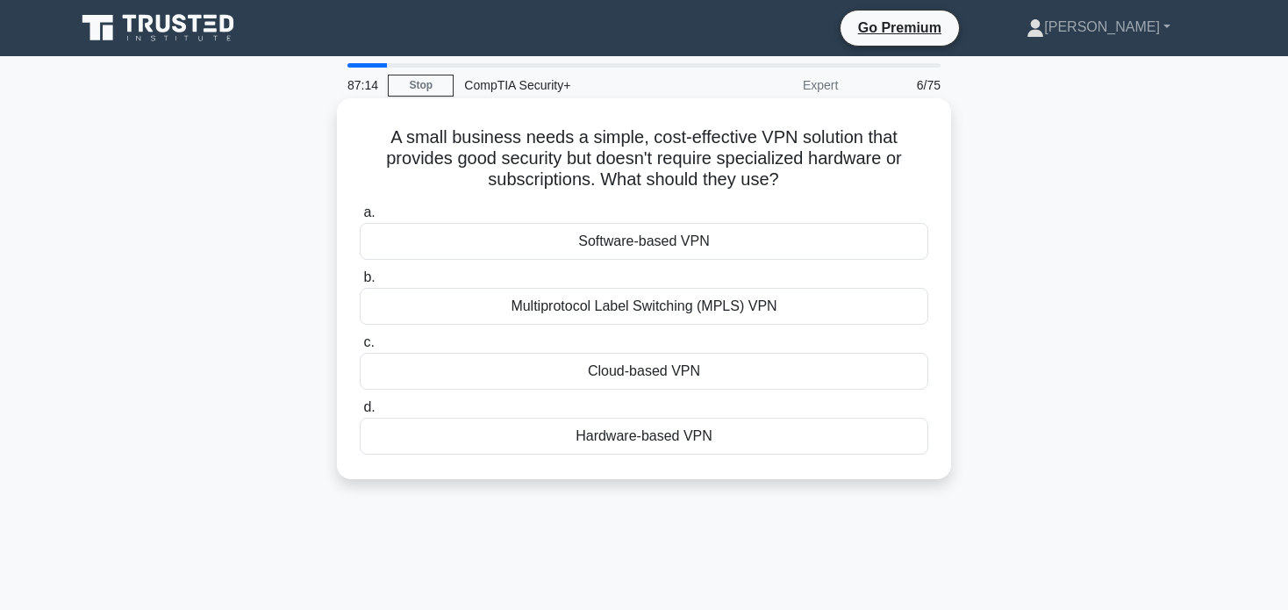
click at [667, 446] on div "Hardware-based VPN" at bounding box center [644, 436] width 569 height 37
click at [360, 413] on input "d. Hardware-based VPN" at bounding box center [360, 407] width 0 height 11
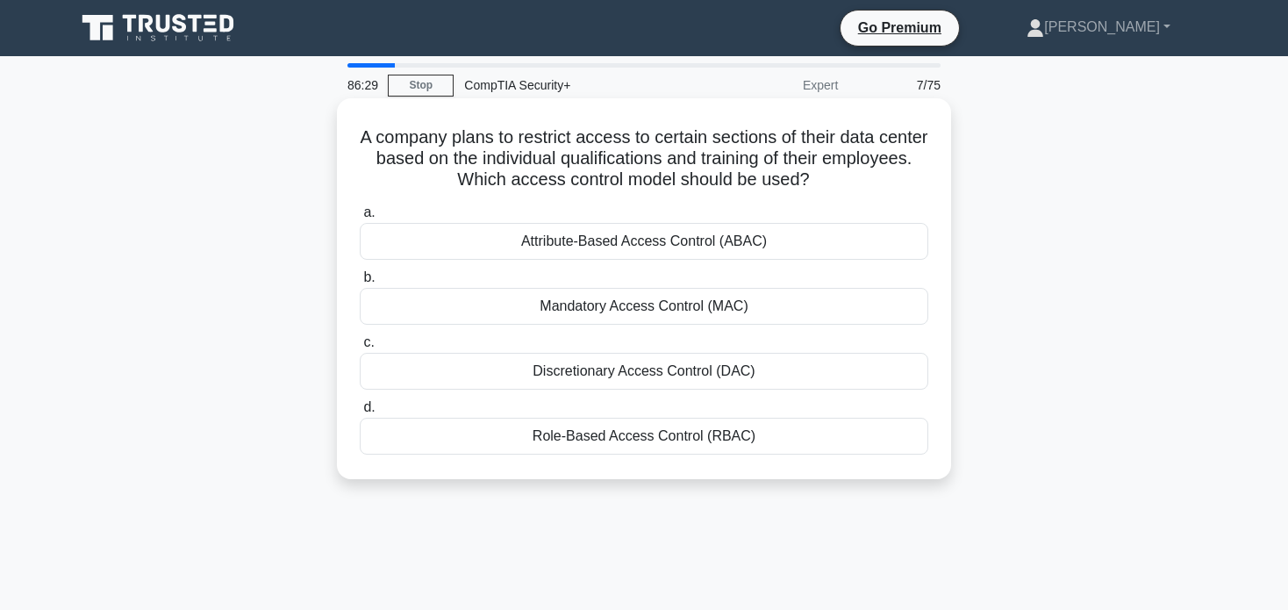
click at [634, 246] on div "Attribute-Based Access Control (ABAC)" at bounding box center [644, 241] width 569 height 37
click at [360, 218] on input "a. Attribute-Based Access Control (ABAC)" at bounding box center [360, 212] width 0 height 11
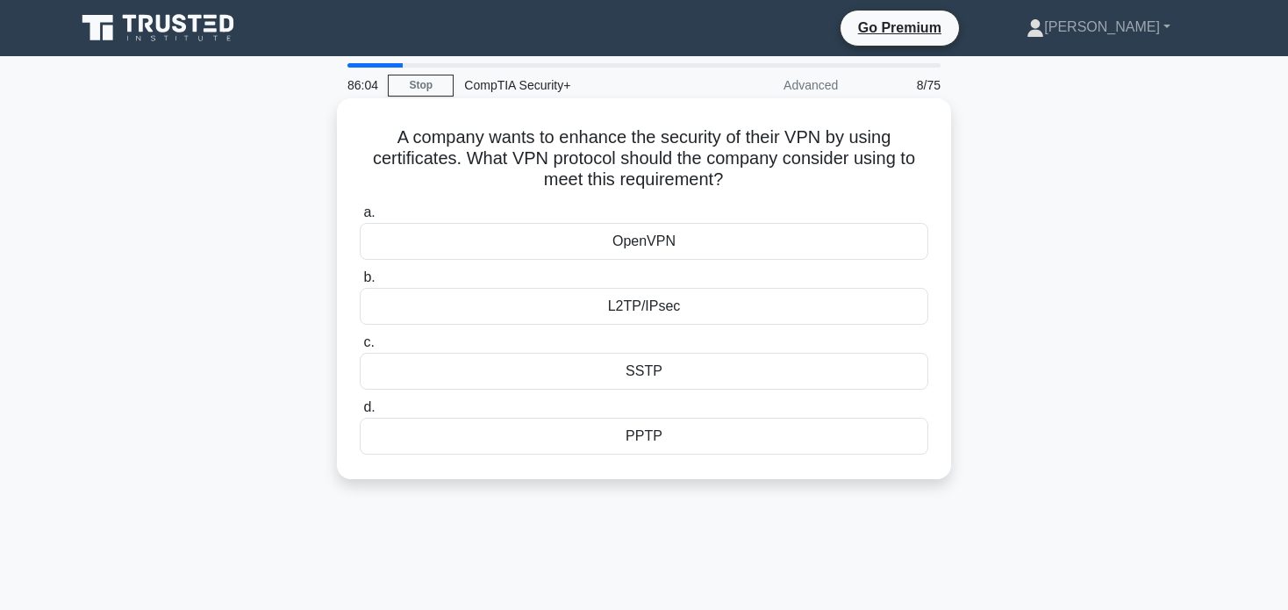
click at [673, 372] on div "SSTP" at bounding box center [644, 371] width 569 height 37
click at [360, 348] on input "c. SSTP" at bounding box center [360, 342] width 0 height 11
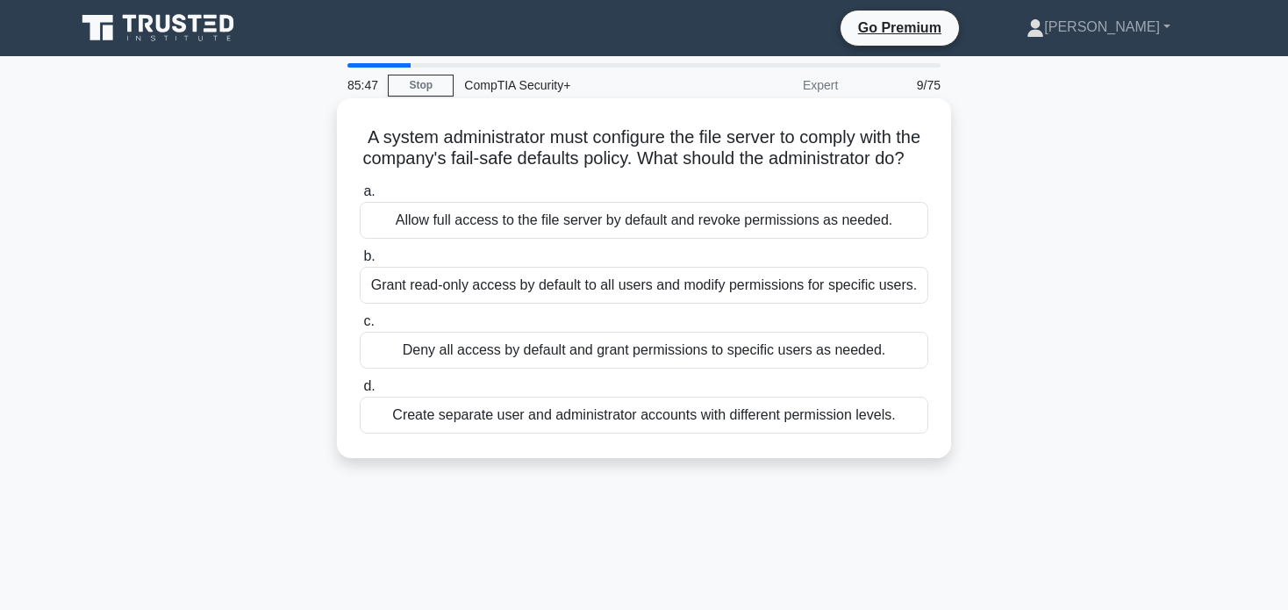
click at [754, 369] on div "Deny all access by default and grant permissions to specific users as needed." at bounding box center [644, 350] width 569 height 37
click at [360, 327] on input "c. Deny all access by default and grant permissions to specific users as needed." at bounding box center [360, 321] width 0 height 11
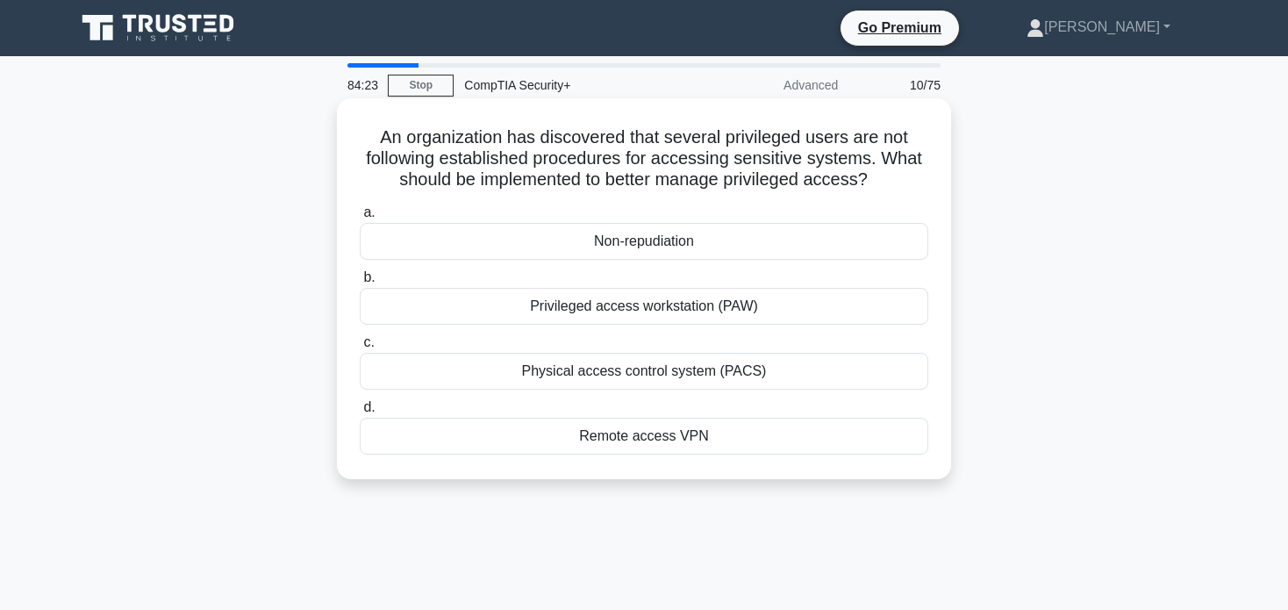
click at [706, 240] on div "Non-repudiation" at bounding box center [644, 241] width 569 height 37
click at [360, 218] on input "a. Non-repudiation" at bounding box center [360, 212] width 0 height 11
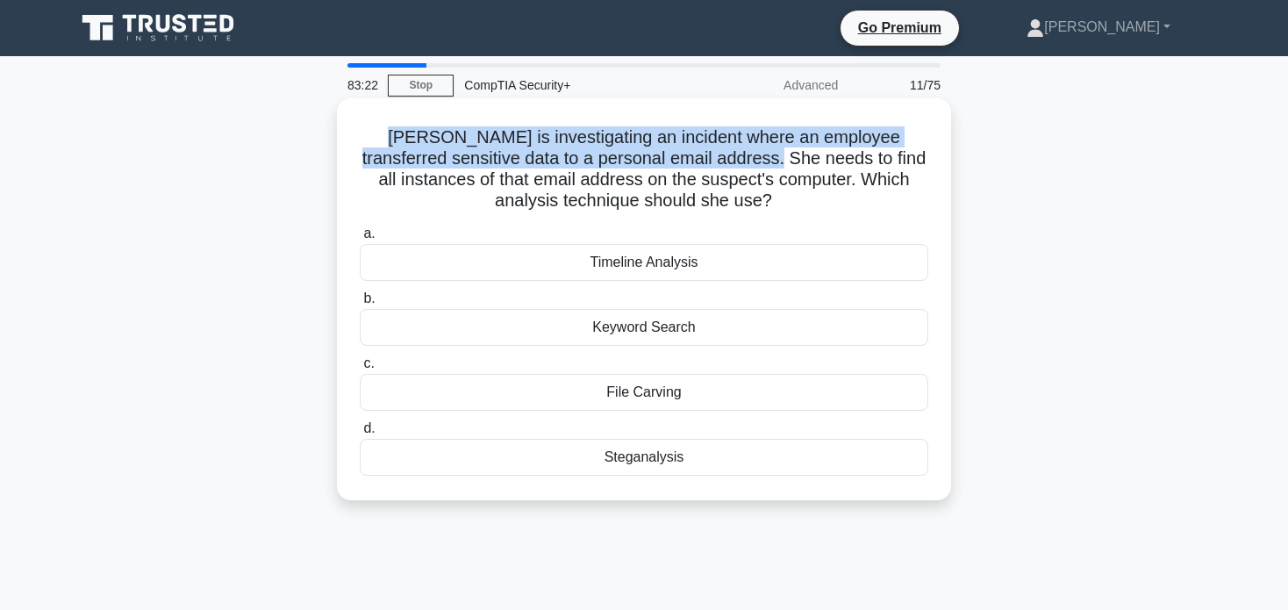
drag, startPoint x: 389, startPoint y: 140, endPoint x: 792, endPoint y: 156, distance: 404.0
click at [792, 156] on h5 "Annie is investigating an incident where an employee transferred sensitive data…" at bounding box center [644, 169] width 572 height 86
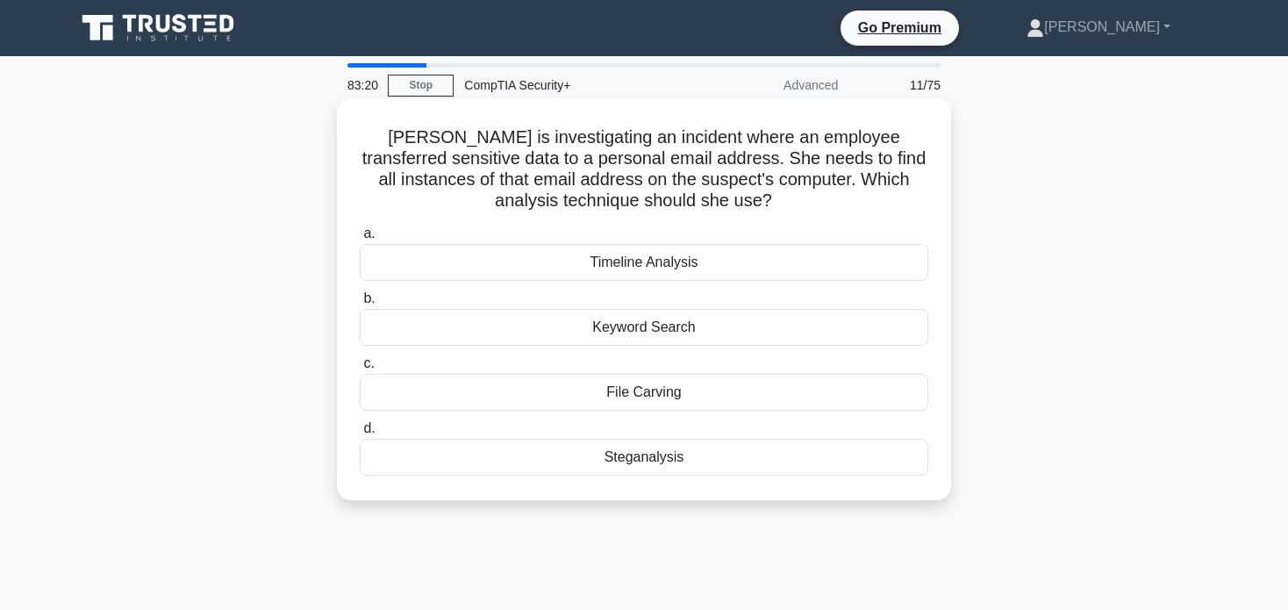
click at [846, 176] on h5 "Annie is investigating an incident where an employee transferred sensitive data…" at bounding box center [644, 169] width 572 height 86
click at [707, 323] on div "Keyword Search" at bounding box center [644, 327] width 569 height 37
click at [360, 304] on input "b. Keyword Search" at bounding box center [360, 298] width 0 height 11
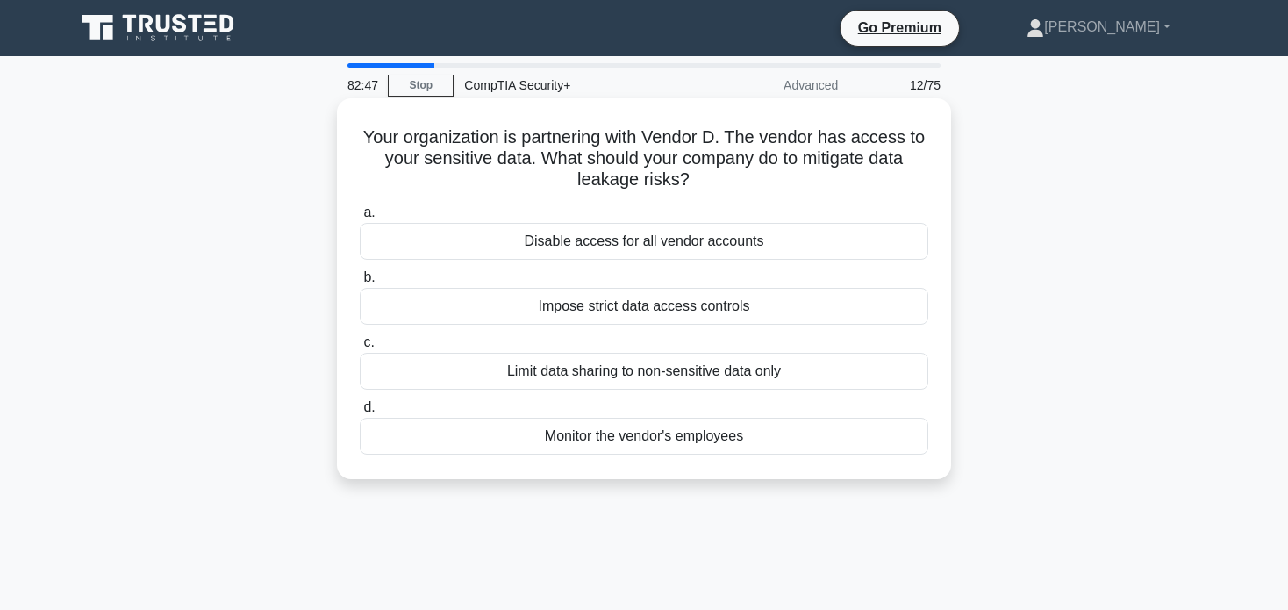
click at [705, 369] on div "Limit data sharing to non-sensitive data only" at bounding box center [644, 371] width 569 height 37
click at [360, 348] on input "c. Limit data sharing to non-sensitive data only" at bounding box center [360, 342] width 0 height 11
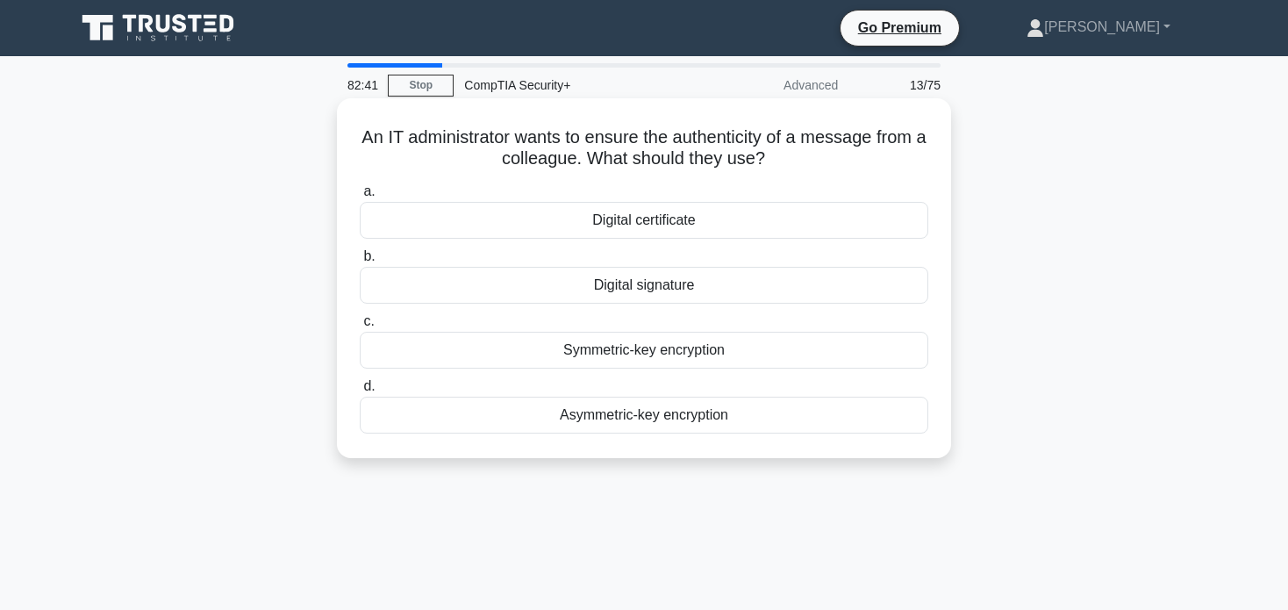
click at [708, 289] on div "Digital signature" at bounding box center [644, 285] width 569 height 37
click at [360, 262] on input "b. Digital signature" at bounding box center [360, 256] width 0 height 11
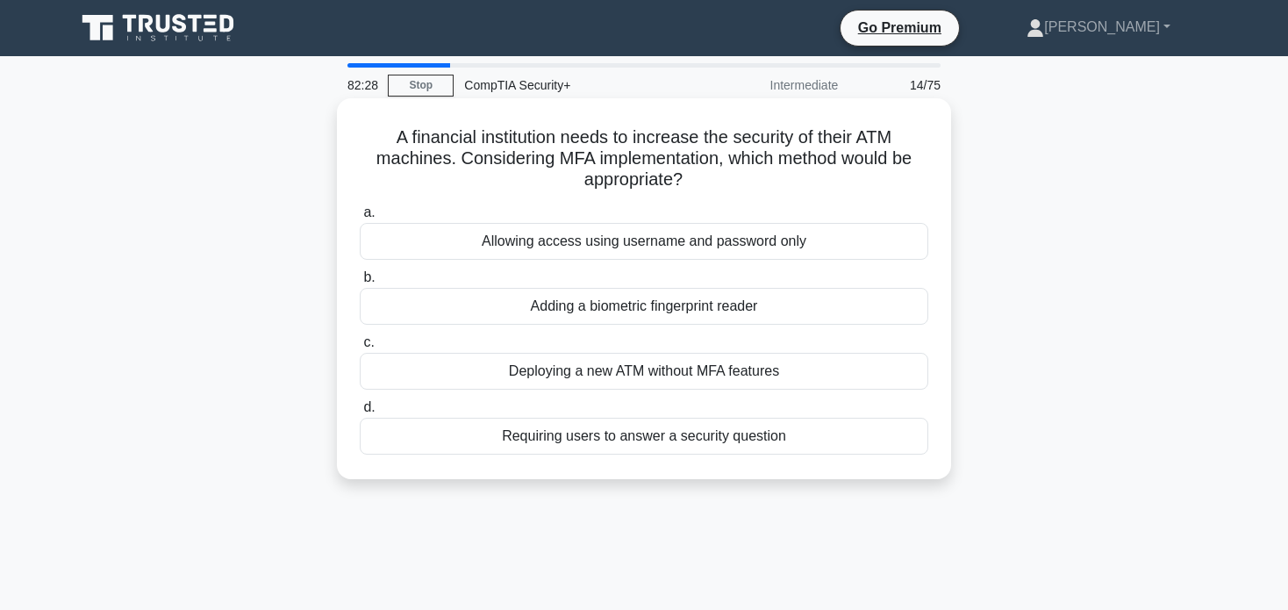
click at [768, 253] on div "Allowing access using username and password only" at bounding box center [644, 241] width 569 height 37
click at [360, 218] on input "a. Allowing access using username and password only" at bounding box center [360, 212] width 0 height 11
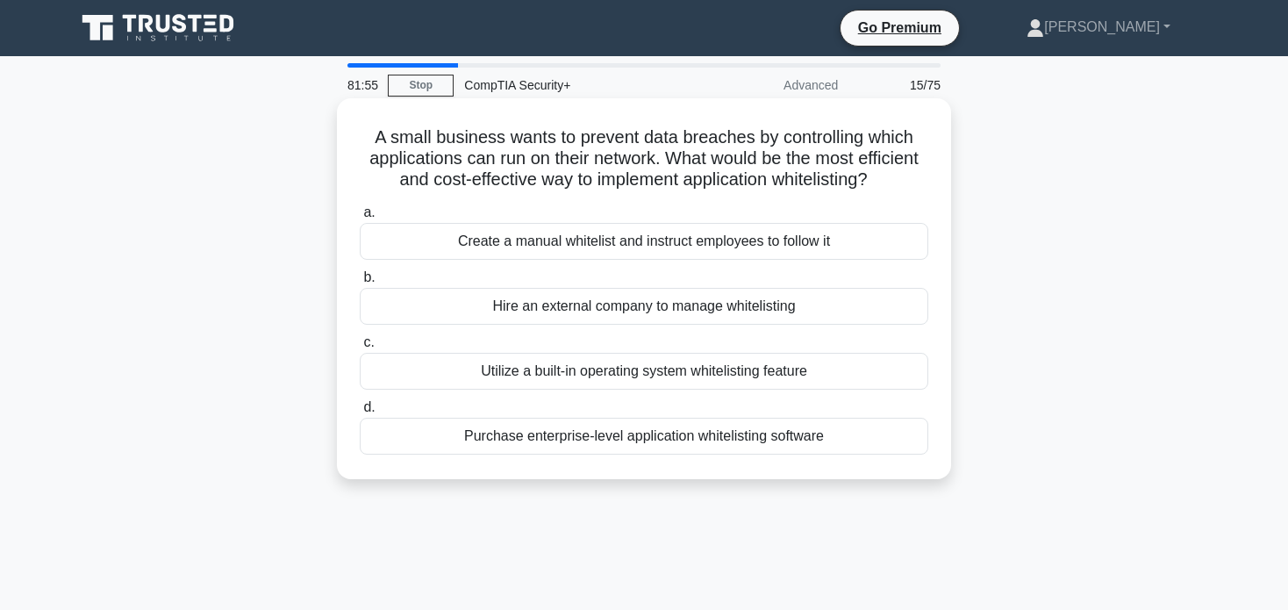
click at [701, 390] on div "Utilize a built-in operating system whitelisting feature" at bounding box center [644, 371] width 569 height 37
click at [360, 348] on input "c. Utilize a built-in operating system whitelisting feature" at bounding box center [360, 342] width 0 height 11
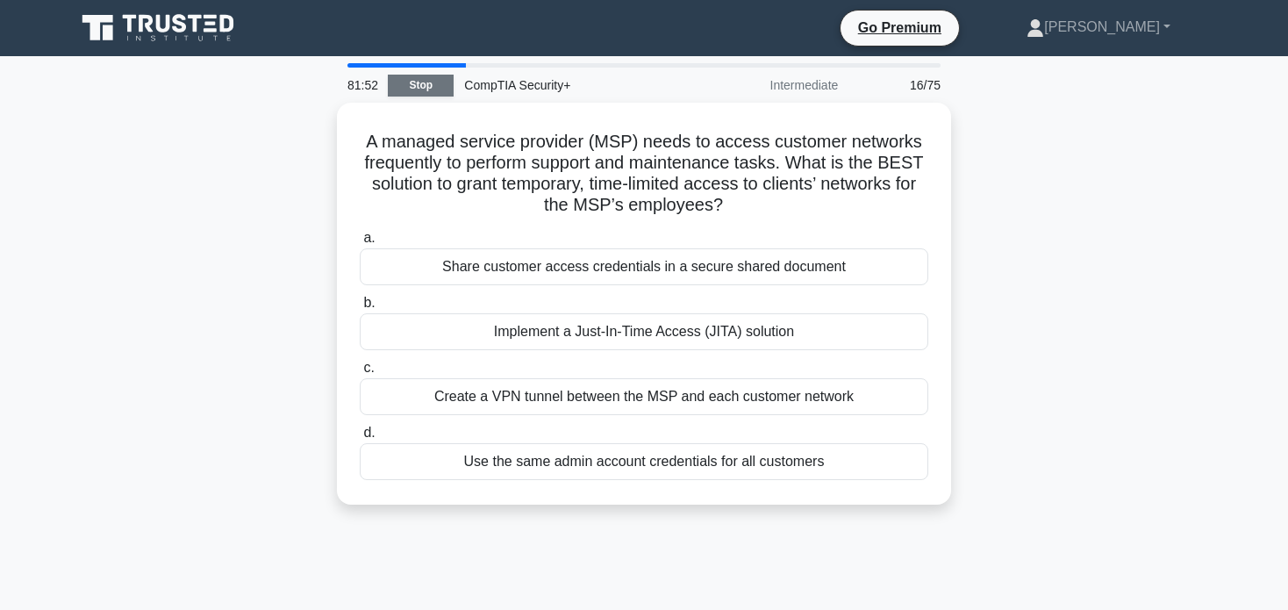
click at [424, 82] on link "Stop" at bounding box center [421, 86] width 66 height 22
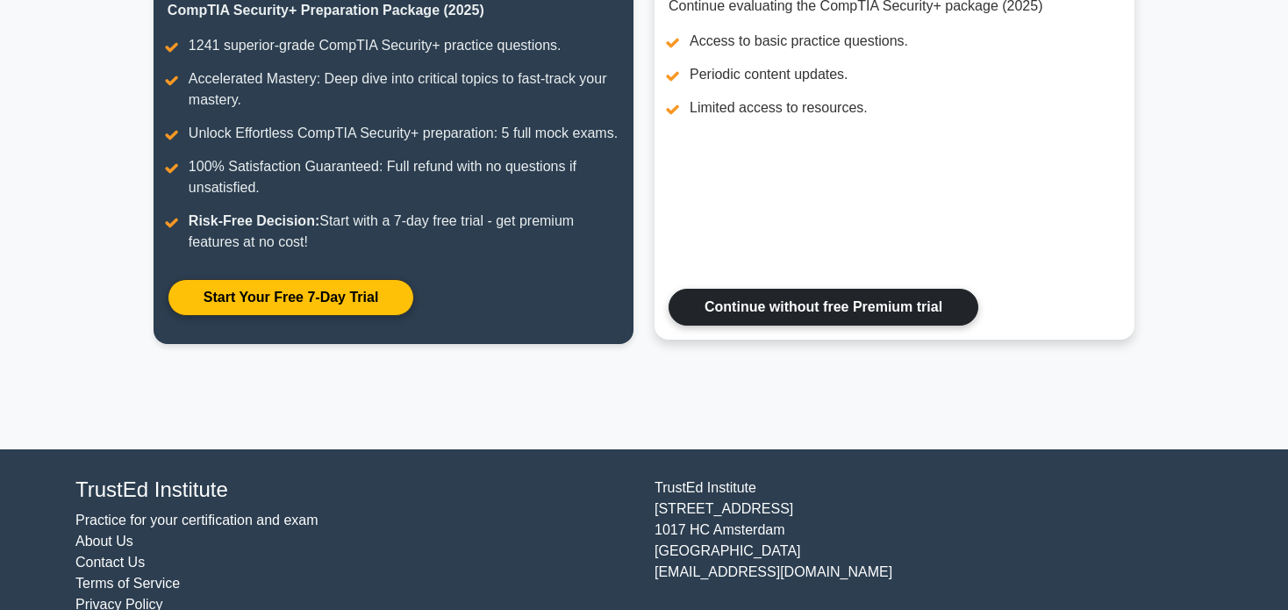
scroll to position [308, 0]
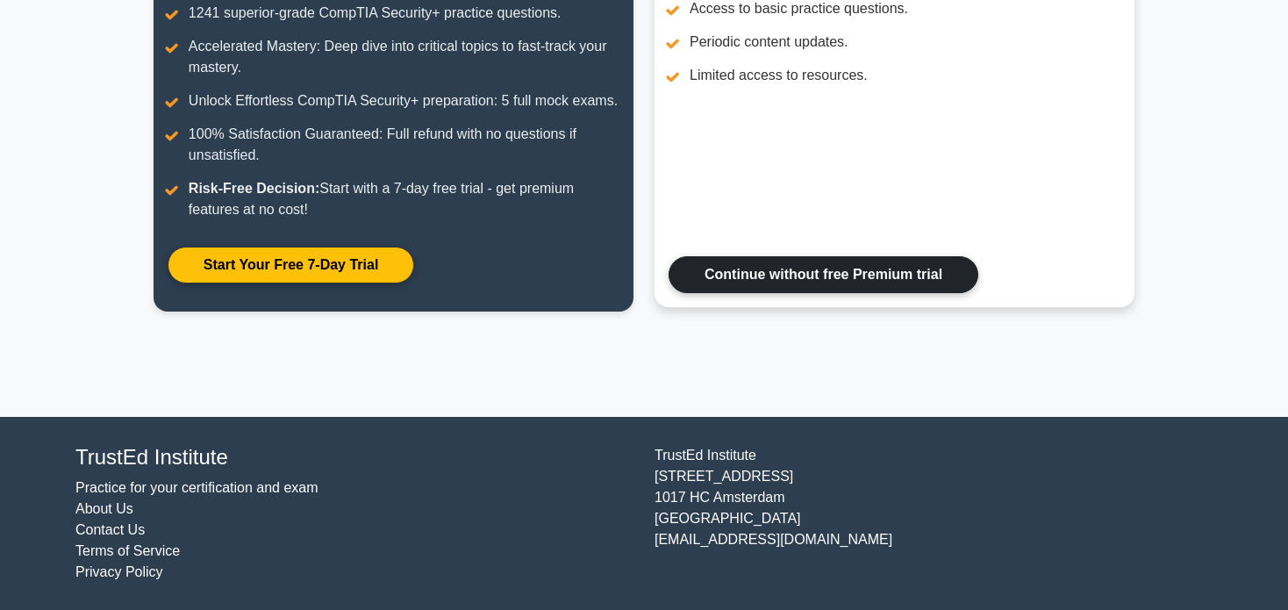
click at [845, 291] on link "Continue without free Premium trial" at bounding box center [824, 274] width 310 height 37
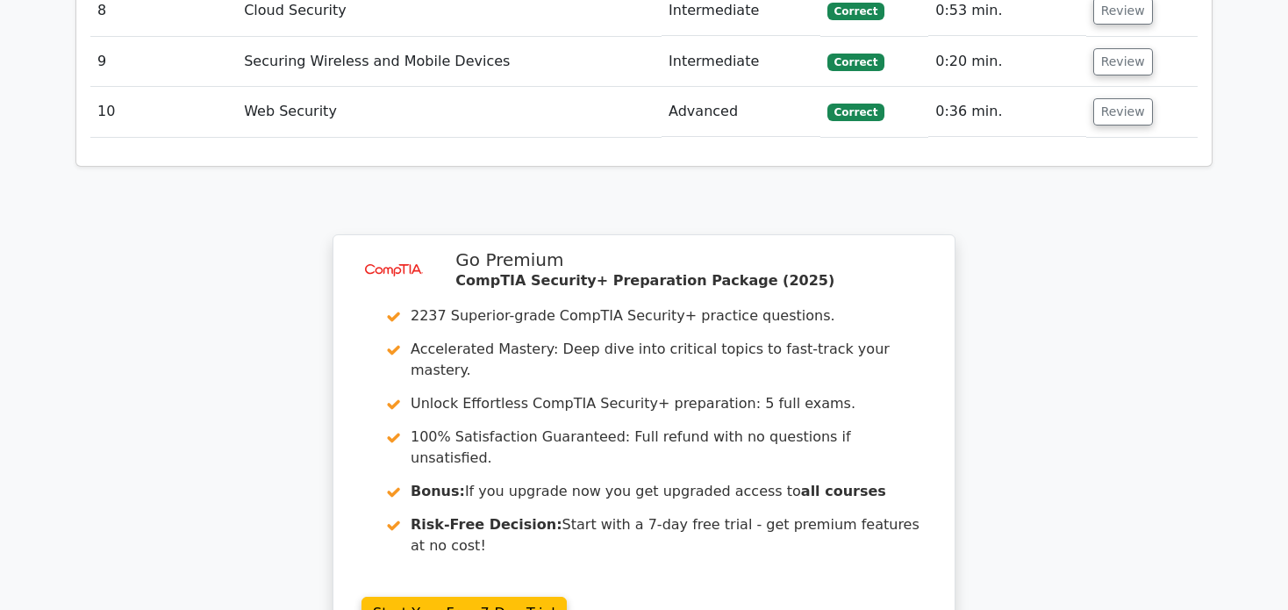
scroll to position [2545, 0]
